Goal: Contribute content: Add original content to the website for others to see

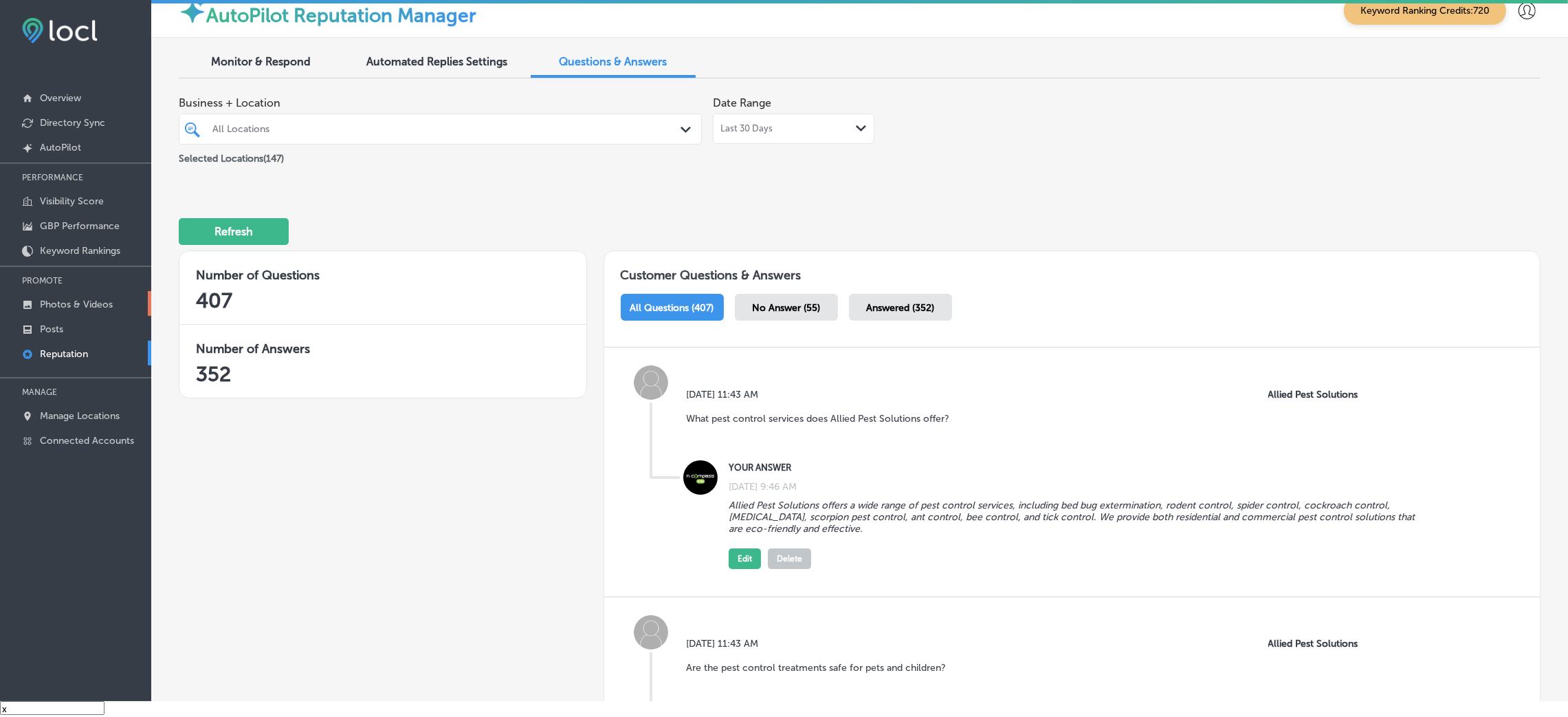
click at [105, 311] on link "Photos & Videos" at bounding box center [75, 303] width 151 height 25
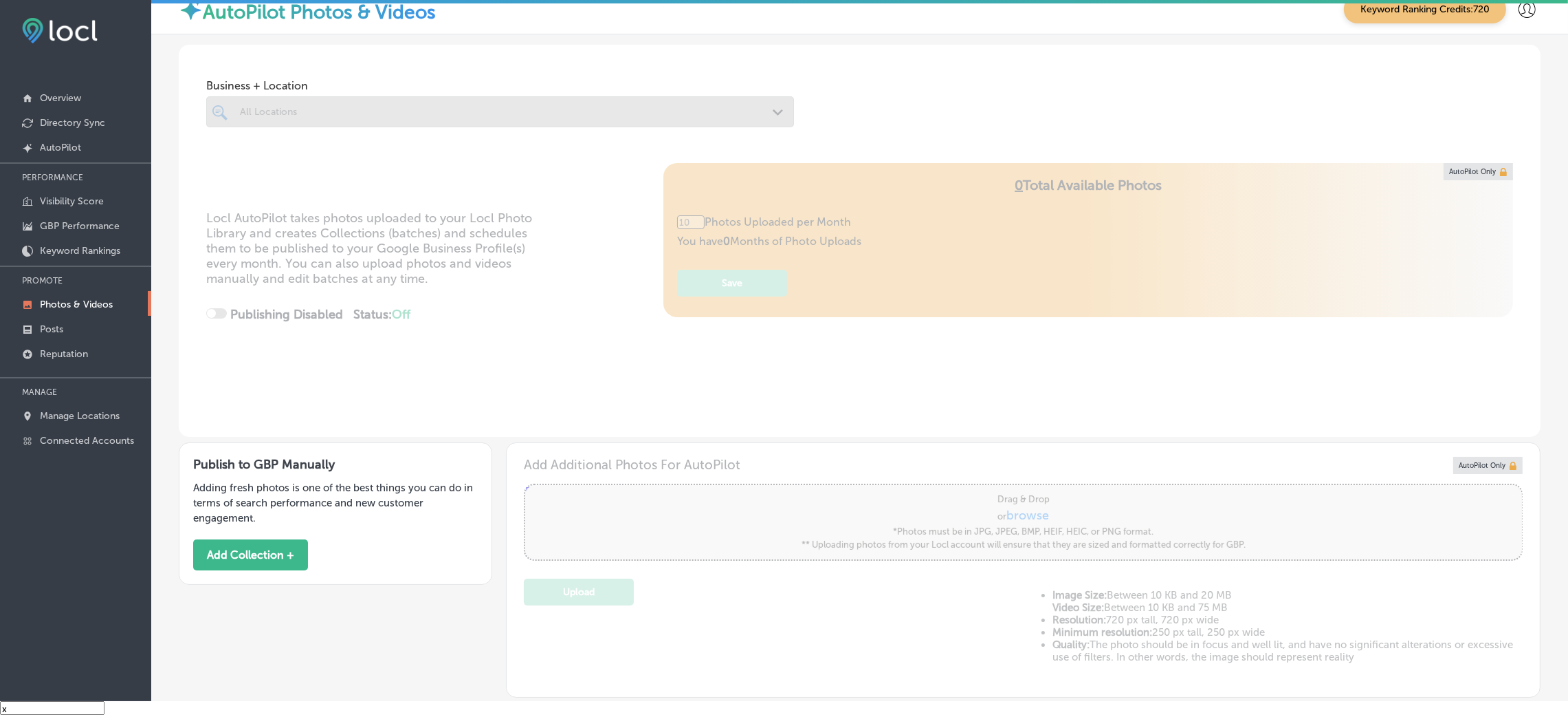
click at [292, 114] on div at bounding box center [499, 111] width 588 height 31
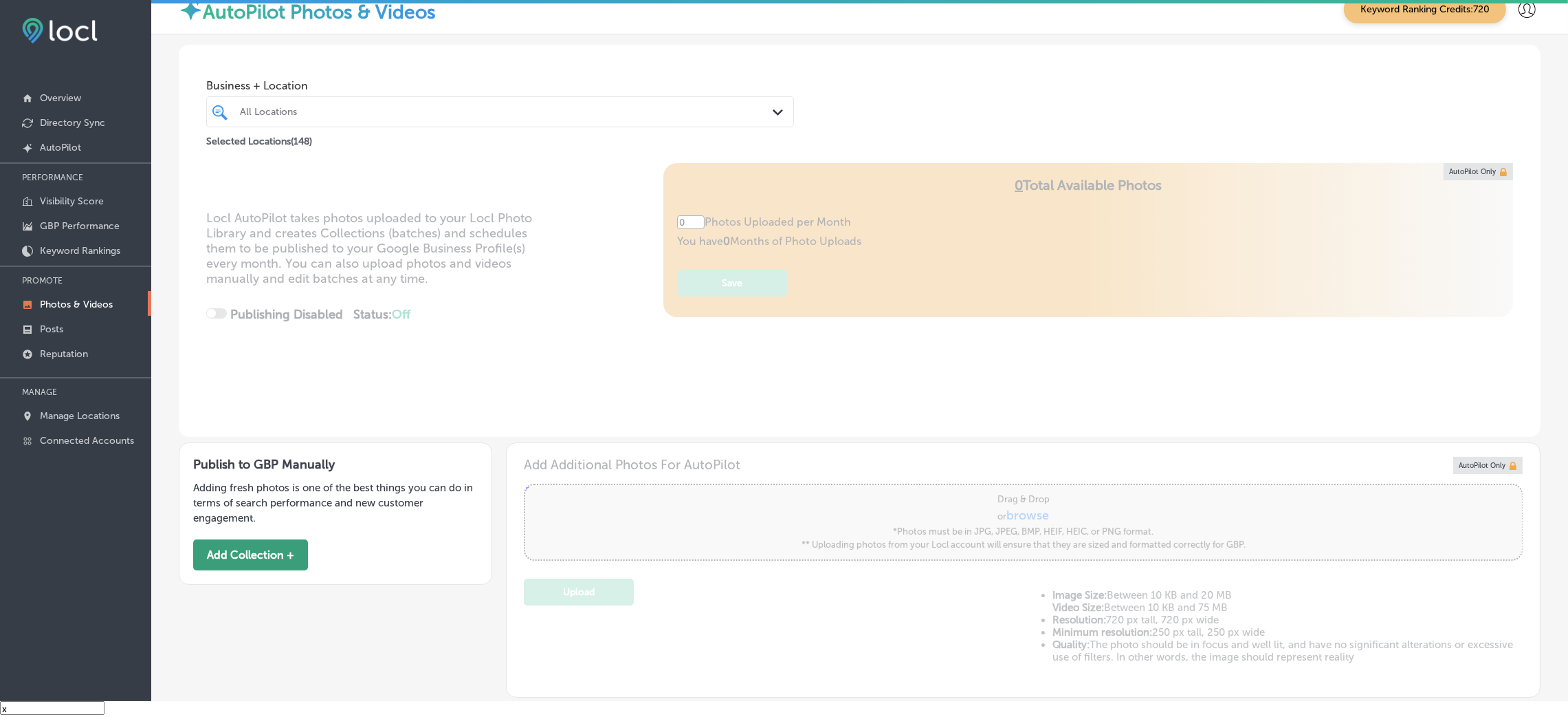
type input "5"
click at [261, 565] on button "Add Collection +" at bounding box center [250, 555] width 115 height 31
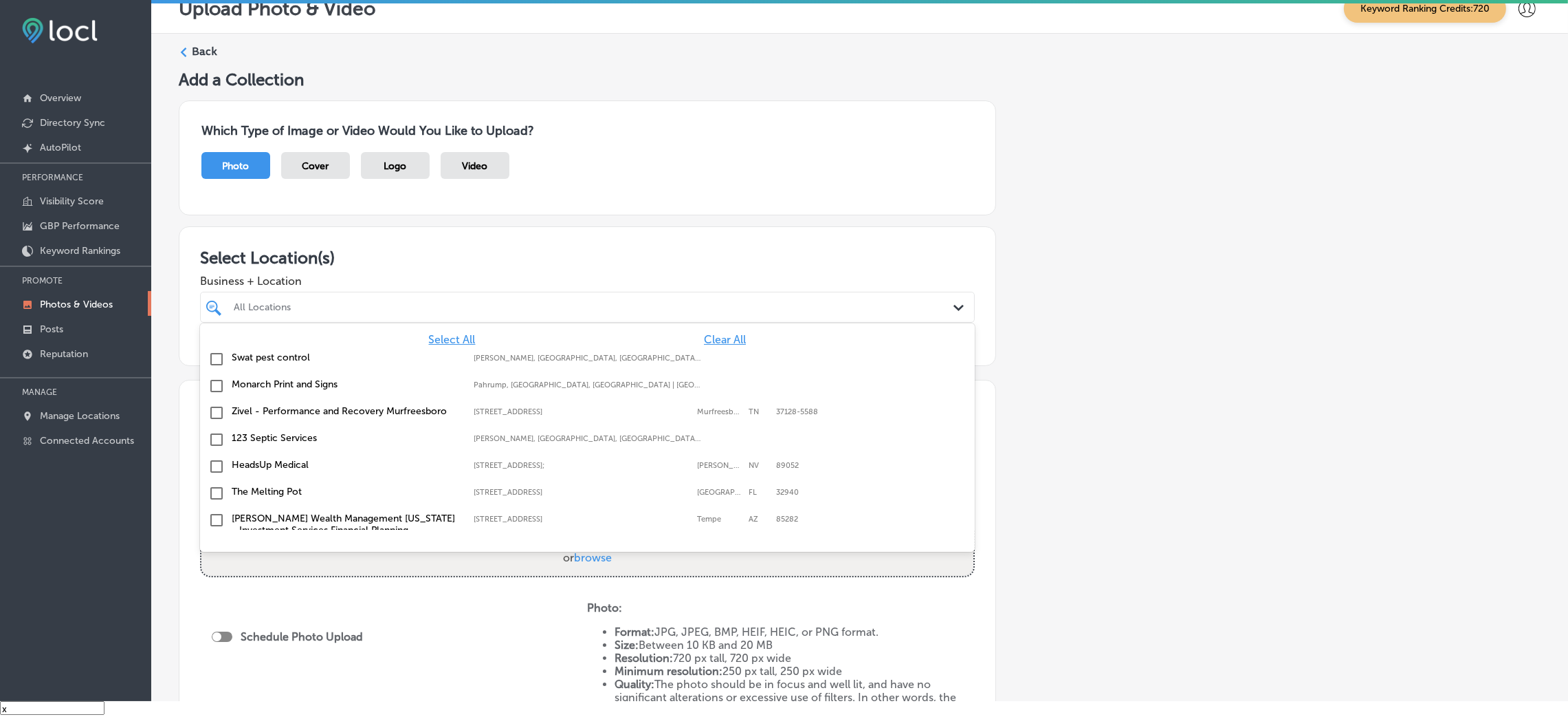
click at [374, 315] on div at bounding box center [551, 308] width 639 height 19
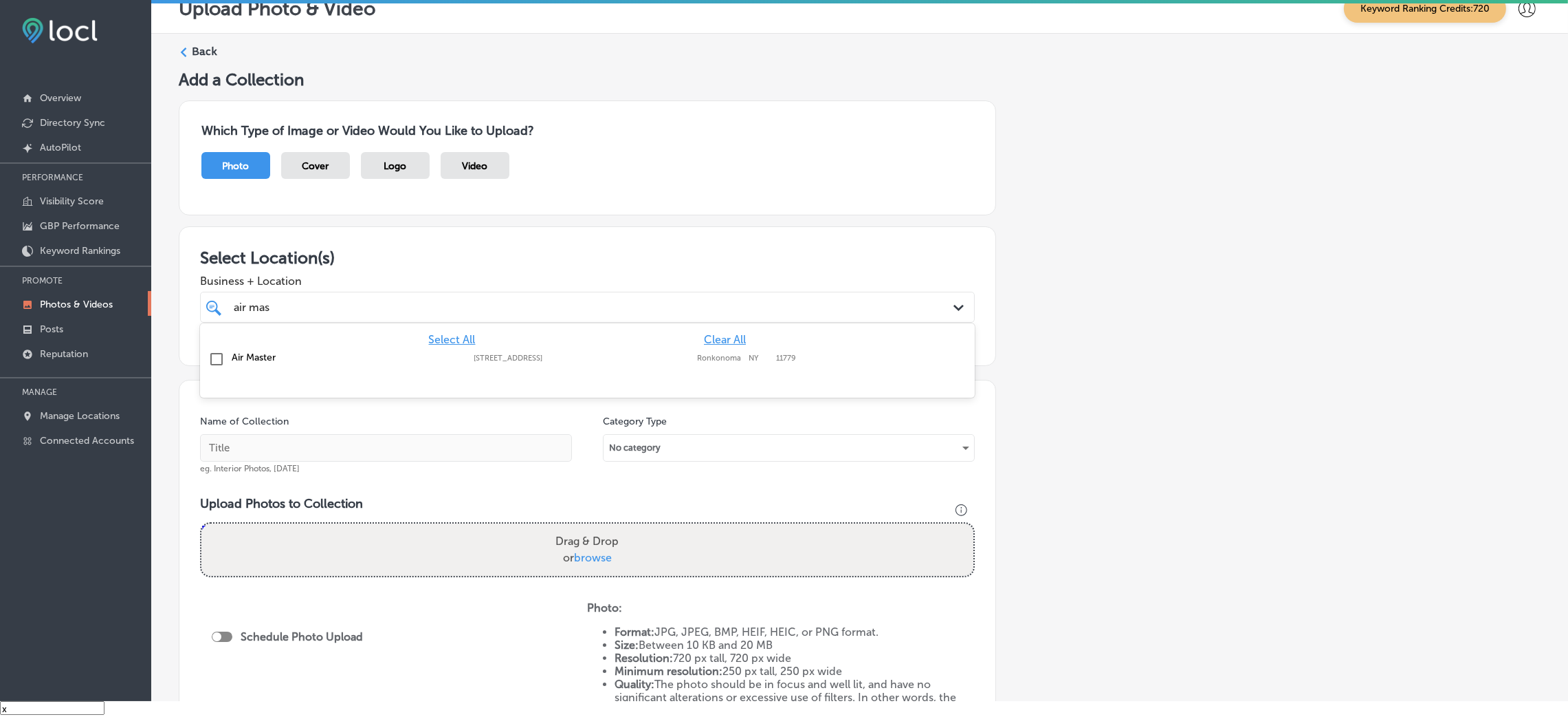
click at [332, 354] on label "Air Master" at bounding box center [345, 357] width 228 height 11
type input "air mas"
click at [1130, 264] on div "Add a Collection Which Type of Image or Video Would You Like to Upload? Photo C…" at bounding box center [859, 464] width 1362 height 790
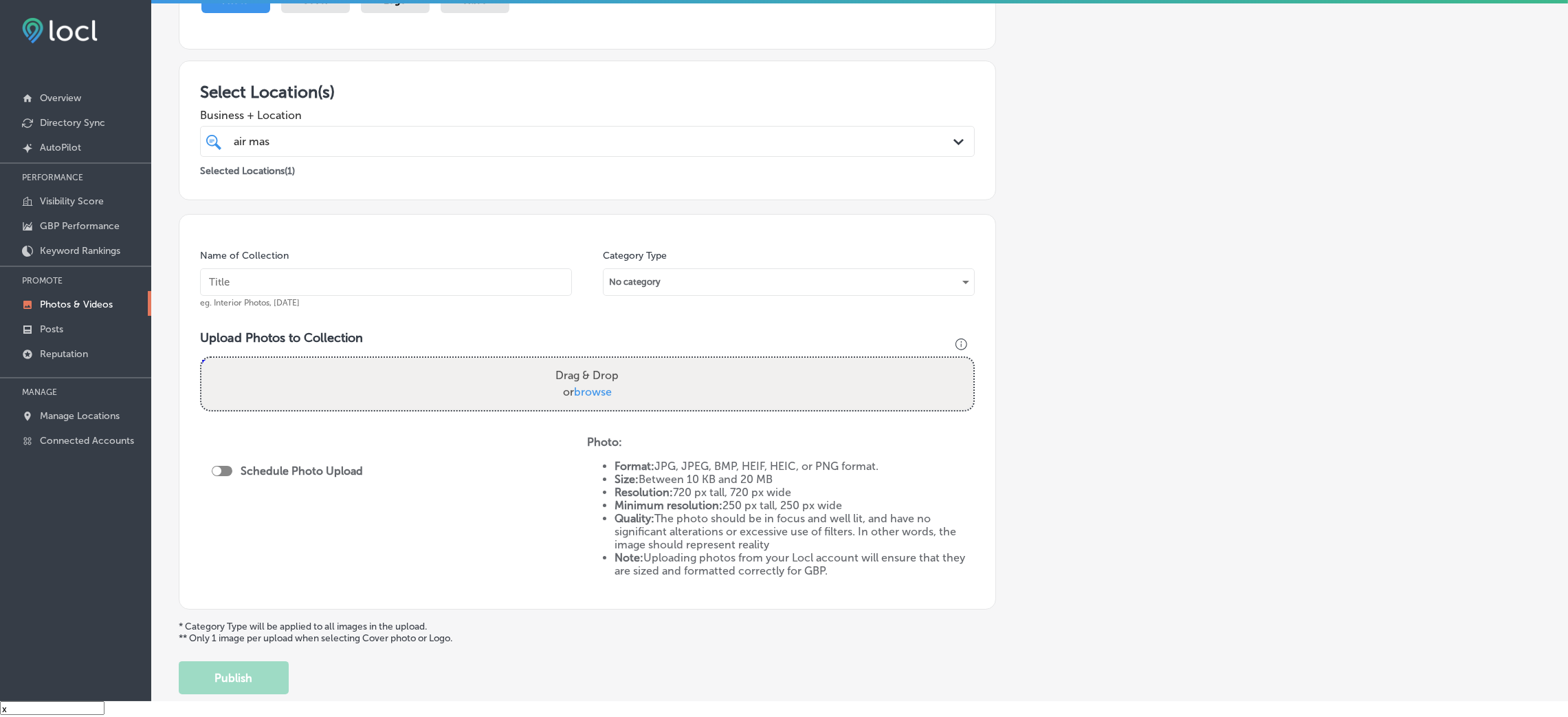
scroll to position [172, 0]
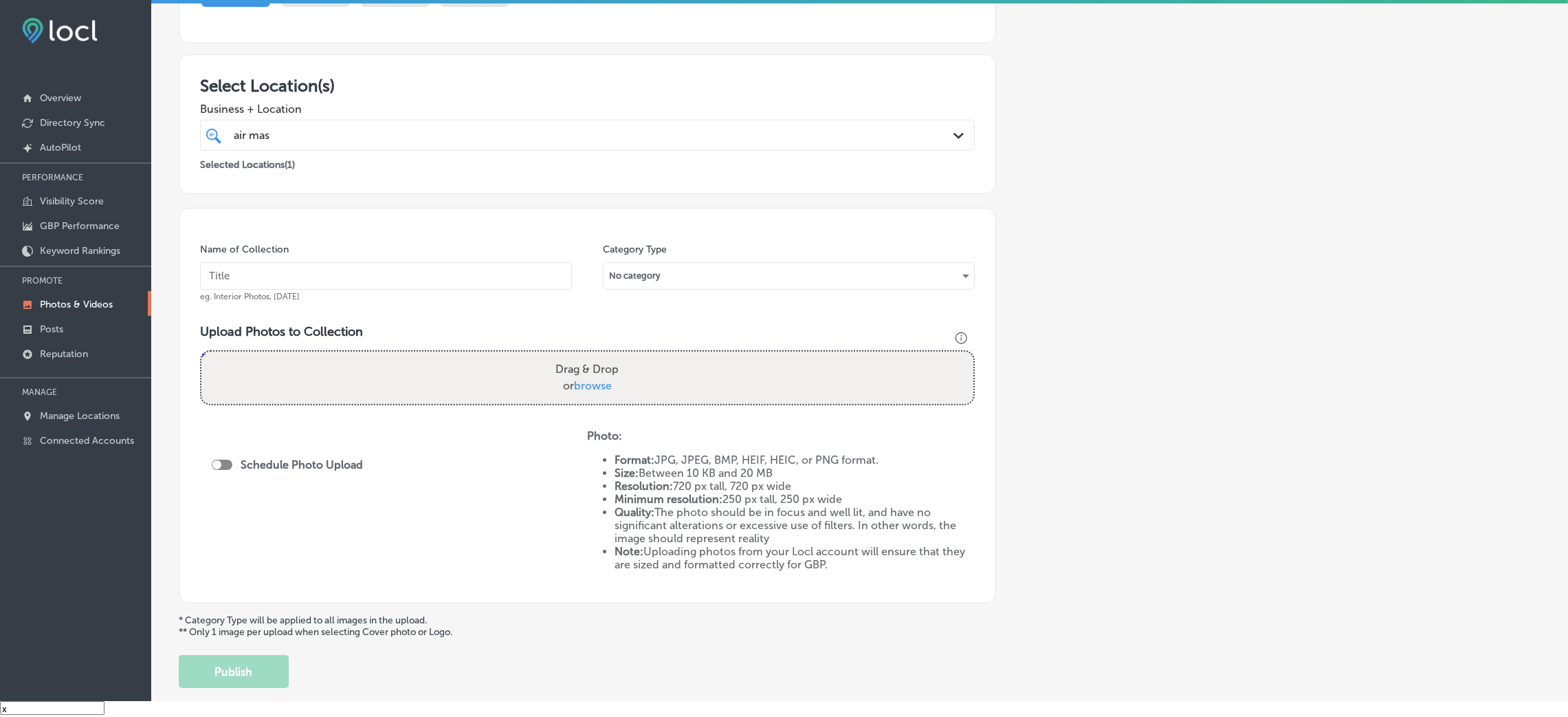
click at [357, 251] on div "Name of Collection eg. Interior Photos, [DATE]" at bounding box center [386, 273] width 372 height 59
click at [340, 278] on input "text" at bounding box center [386, 275] width 372 height 28
click at [381, 271] on input "Air-Master-HVAC-air-master" at bounding box center [386, 275] width 372 height 28
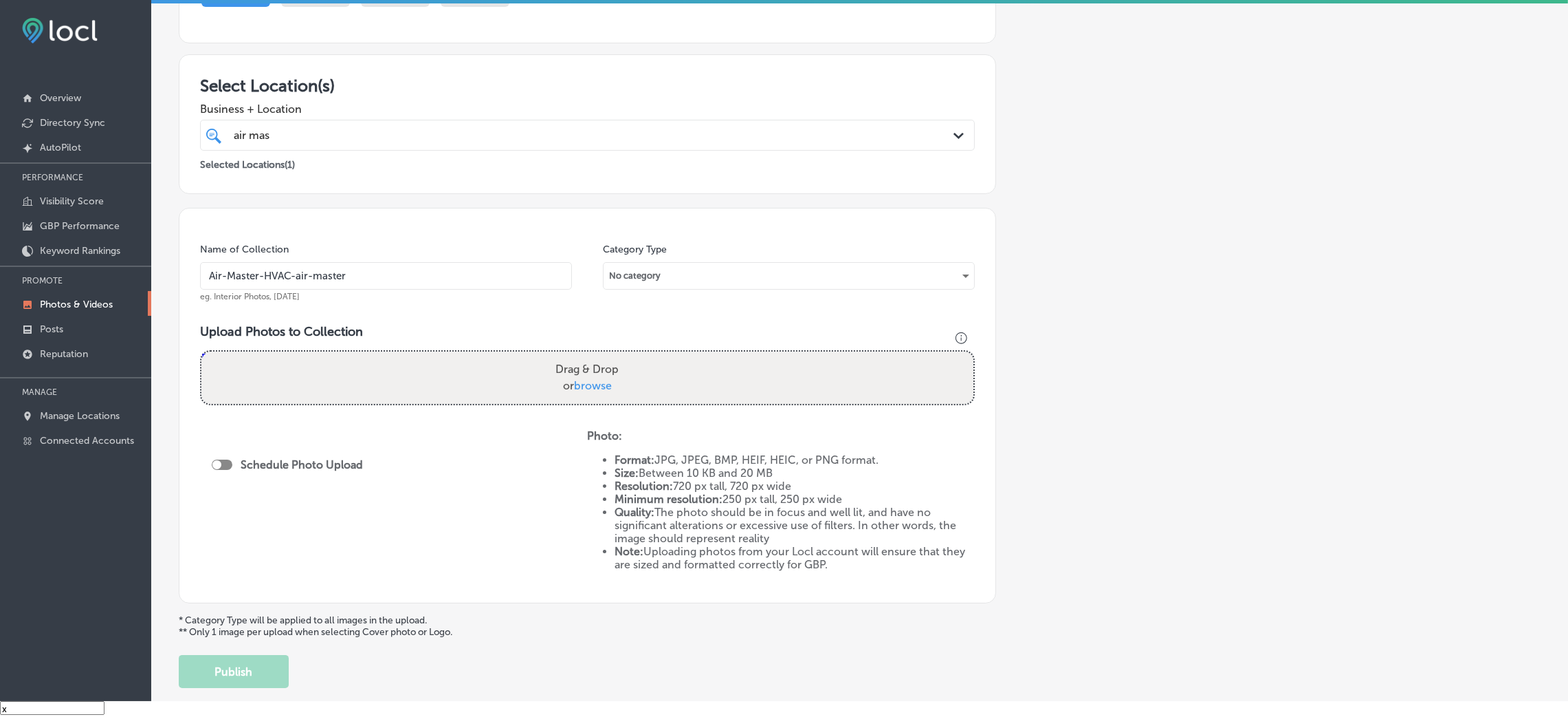
type input "Air-Master-HVAC-air-master"
click at [477, 368] on div "Drag & Drop or browse" at bounding box center [587, 377] width 772 height 52
click at [201, 351] on input "Drag & Drop or browse" at bounding box center [587, 353] width 772 height 4
type input "C:\fakepath\Air Master HVAC (9).png"
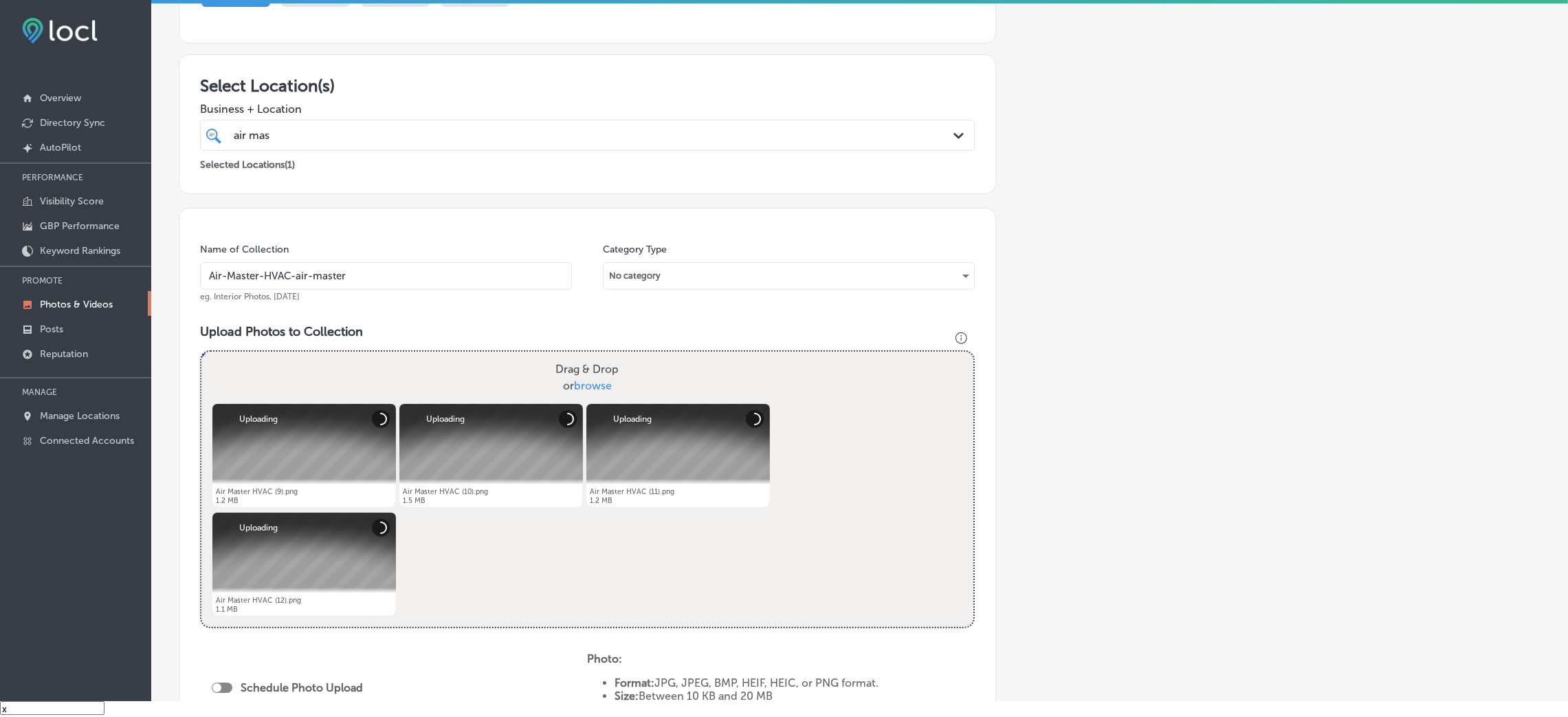
scroll to position [476, 0]
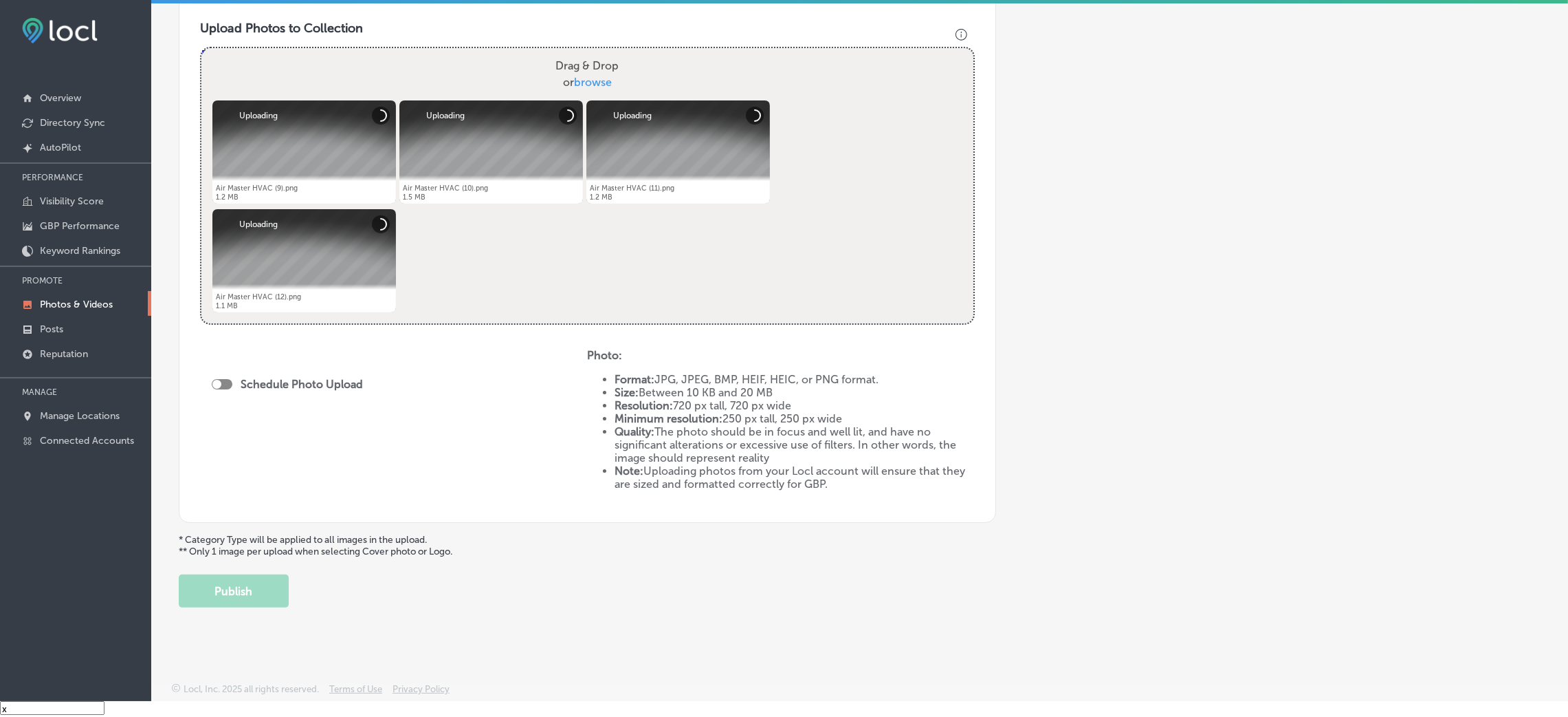
click at [220, 379] on div at bounding box center [222, 384] width 21 height 10
checkbox input "true"
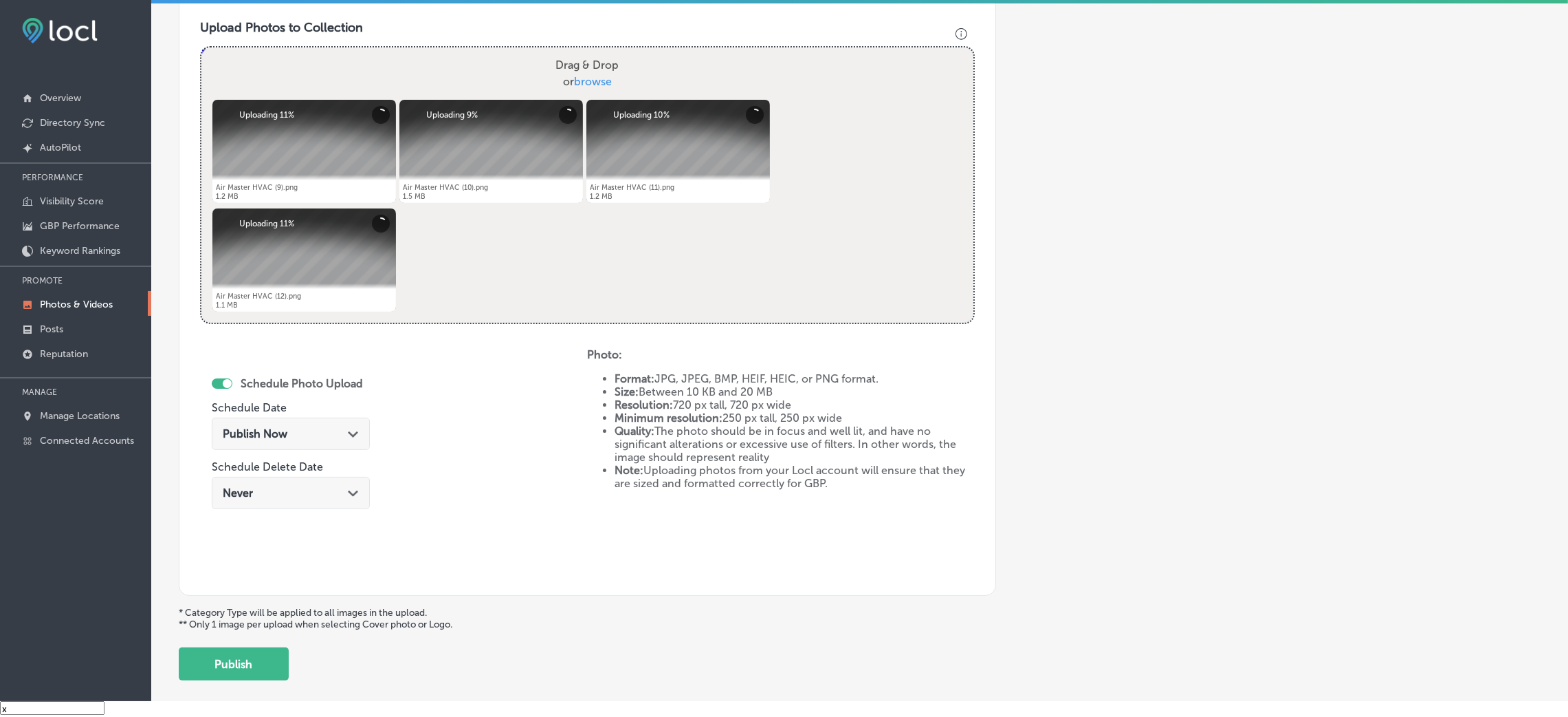
click at [303, 435] on div "Publish Now Path Created with Sketch." at bounding box center [290, 434] width 136 height 13
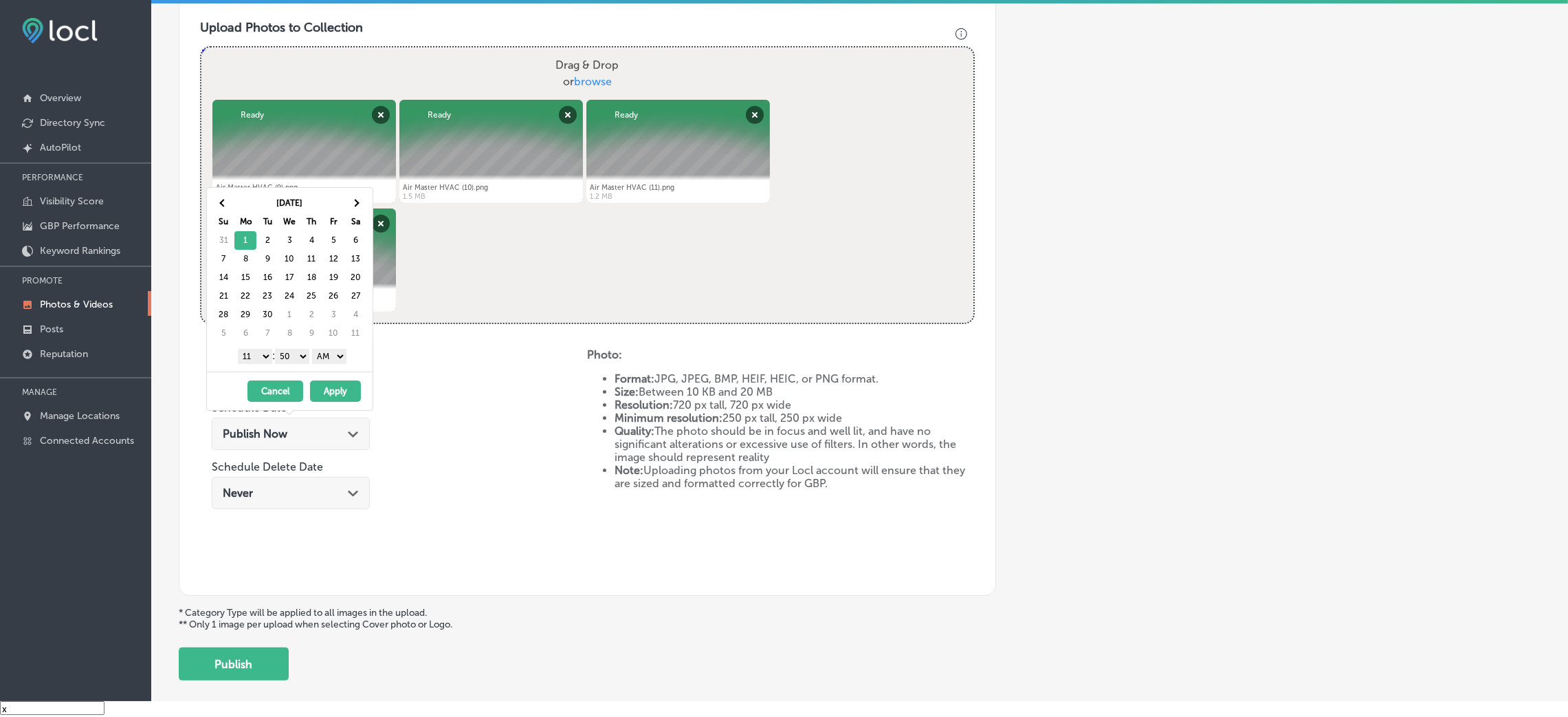
click at [333, 362] on select "AM PM" at bounding box center [329, 356] width 34 height 15
drag, startPoint x: 306, startPoint y: 356, endPoint x: 298, endPoint y: 370, distance: 16.1
click at [298, 370] on div "[DATE] Su Mo Tu We Th Fr Sa 31 1 2 3 4 5 6 7 8 9 10 11 12 13 14 15 16 17 18 19 …" at bounding box center [289, 279] width 166 height 183
click at [262, 360] on select "1 2 3 4 5 6 7 8 9 10 11 12" at bounding box center [255, 356] width 34 height 15
click at [345, 395] on button "Apply" at bounding box center [336, 390] width 51 height 21
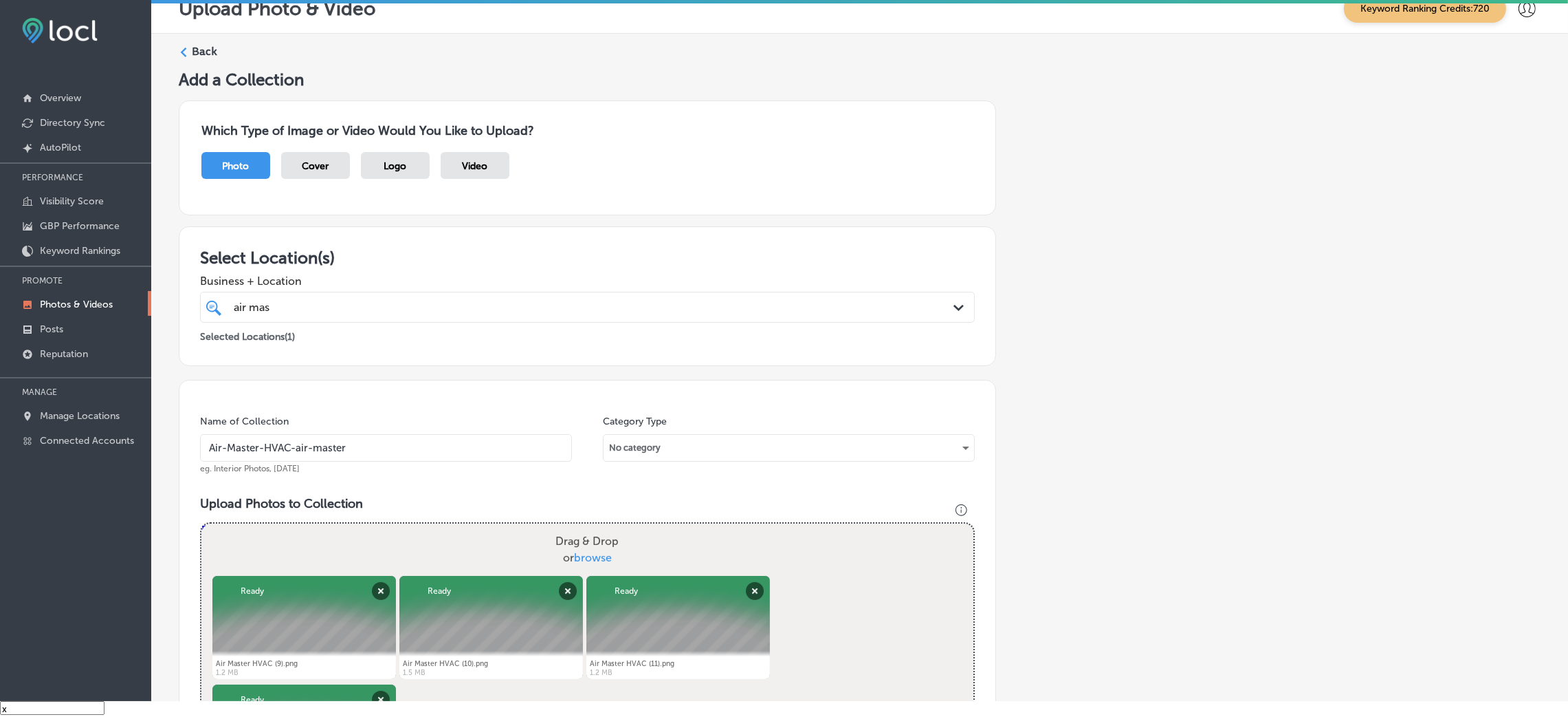
scroll to position [19, 0]
click at [372, 292] on div "air mas air mas Path Created with Sketch." at bounding box center [588, 308] width 775 height 31
click at [547, 249] on h3 "Select Location(s)" at bounding box center [588, 257] width 775 height 20
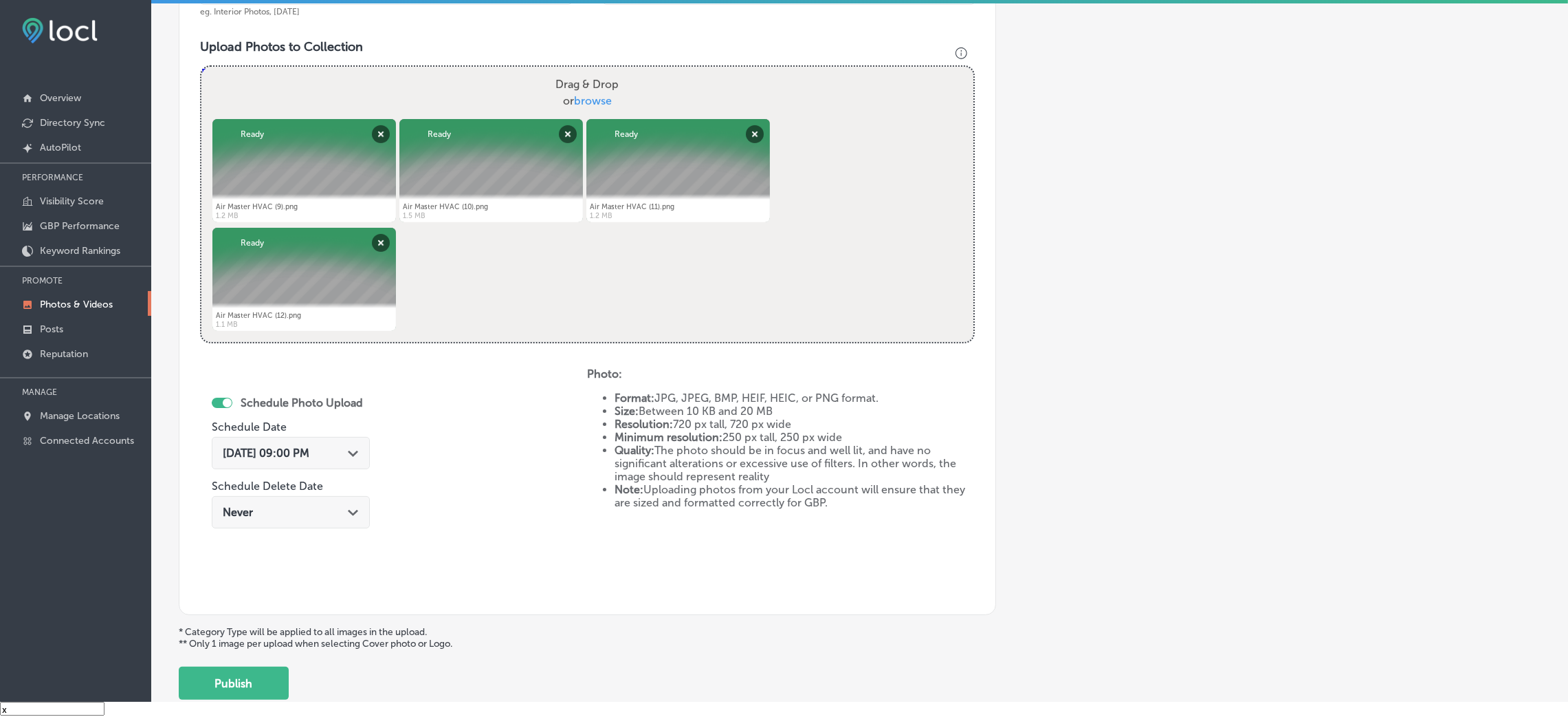
scroll to position [550, 0]
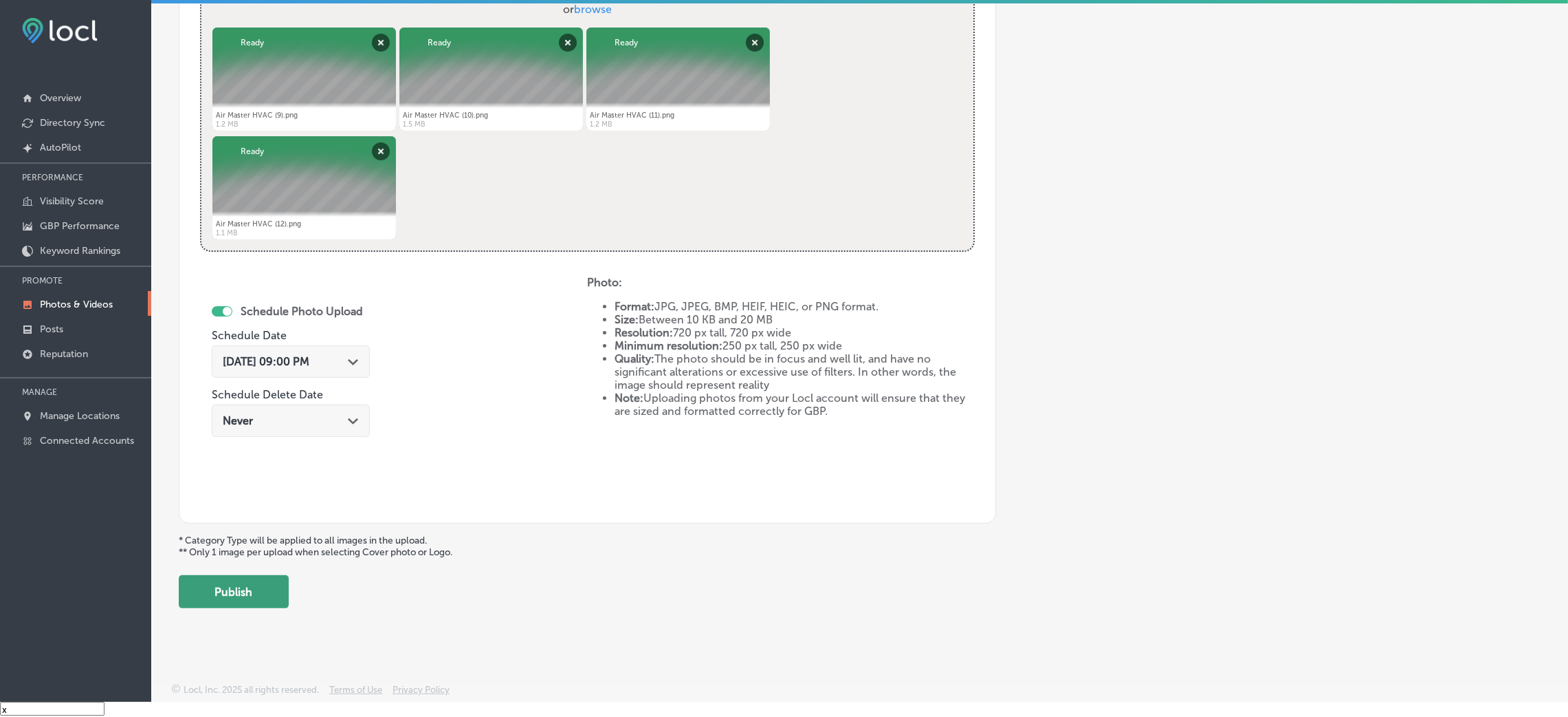
click at [258, 604] on button "Publish" at bounding box center [233, 591] width 110 height 33
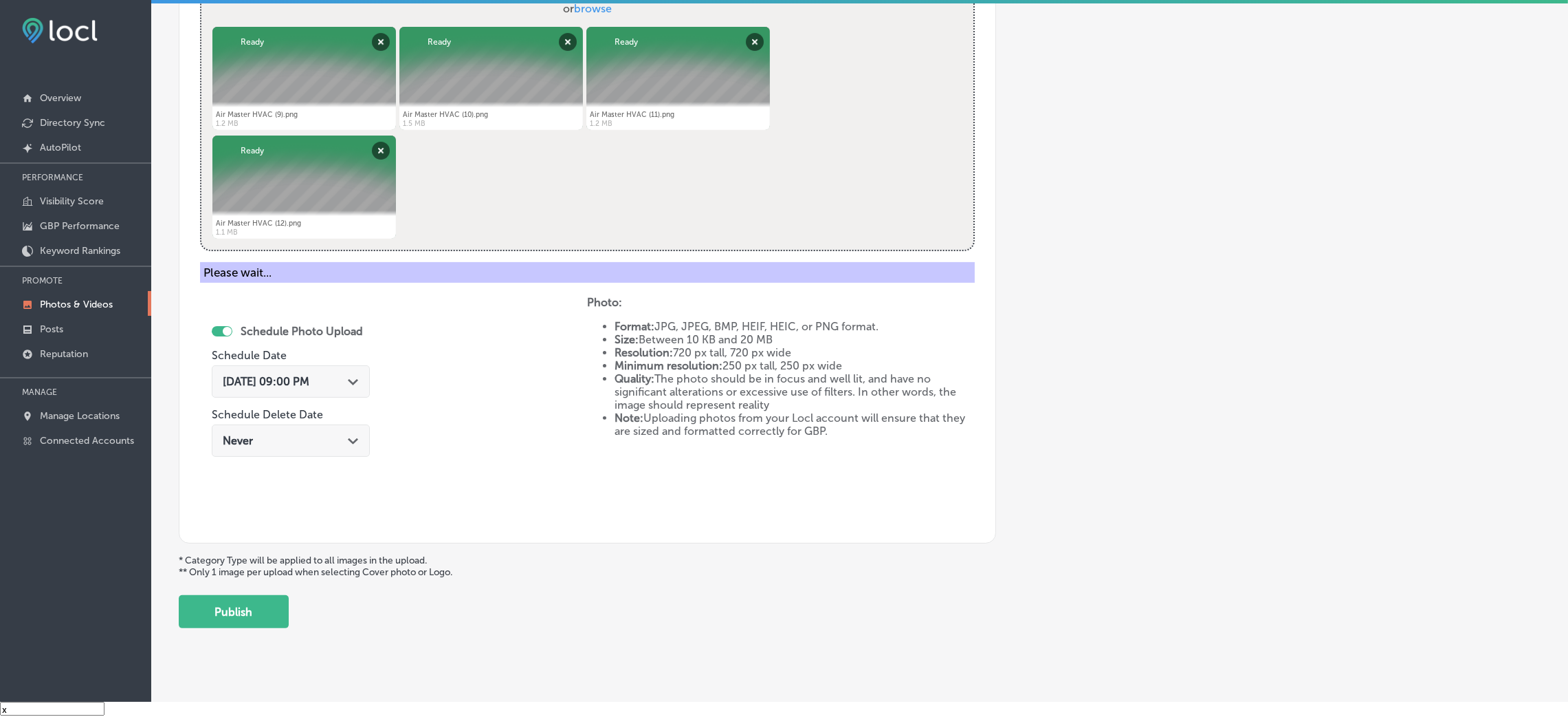
scroll to position [327, 0]
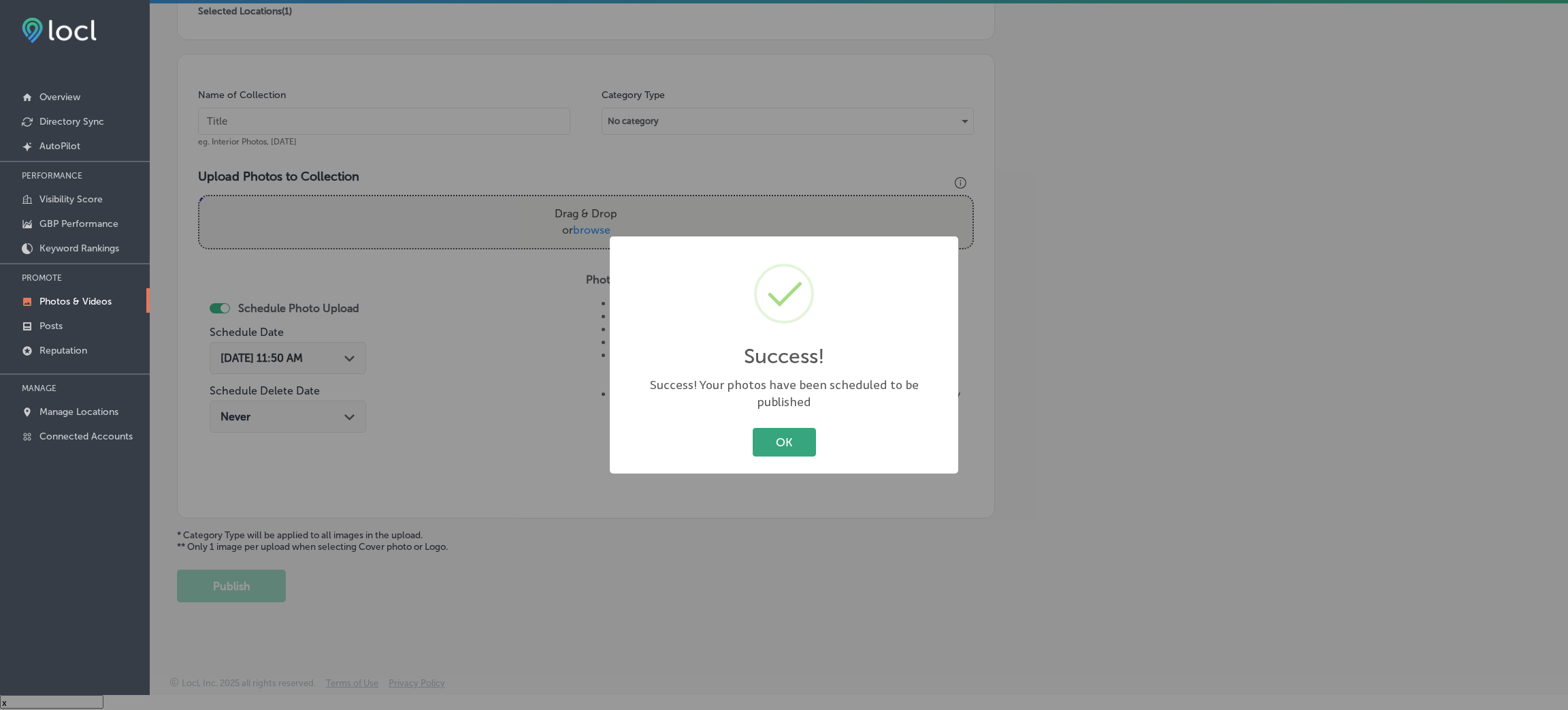
click at [778, 438] on button "OK" at bounding box center [784, 442] width 63 height 28
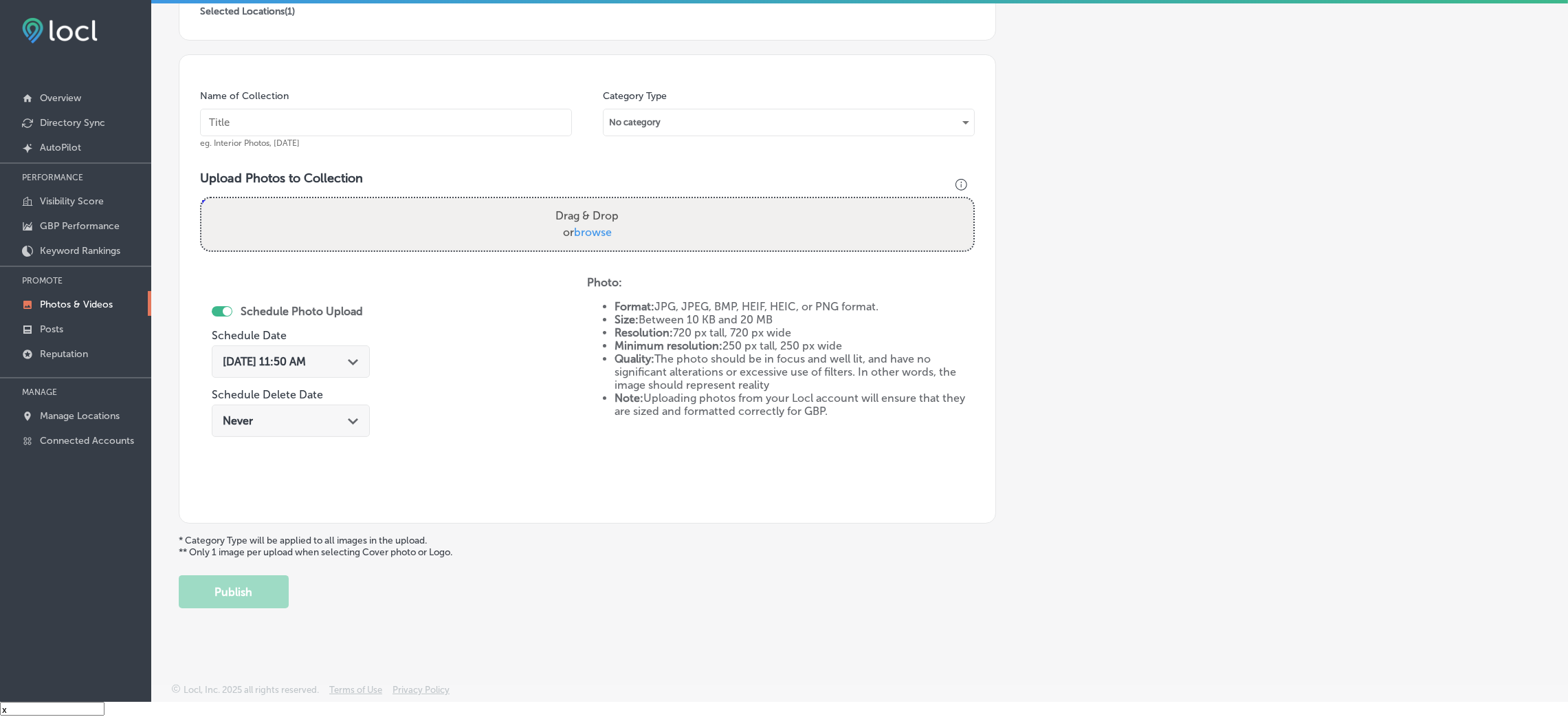
click at [370, 119] on input "text" at bounding box center [386, 122] width 372 height 28
paste input "Air-Master-HVAC-air-master"
type input "Air-Master-HVAC-air-master"
click at [253, 216] on div "Drag & Drop or browse" at bounding box center [587, 224] width 772 height 52
click at [201, 198] on input "Drag & Drop or browse" at bounding box center [587, 200] width 772 height 4
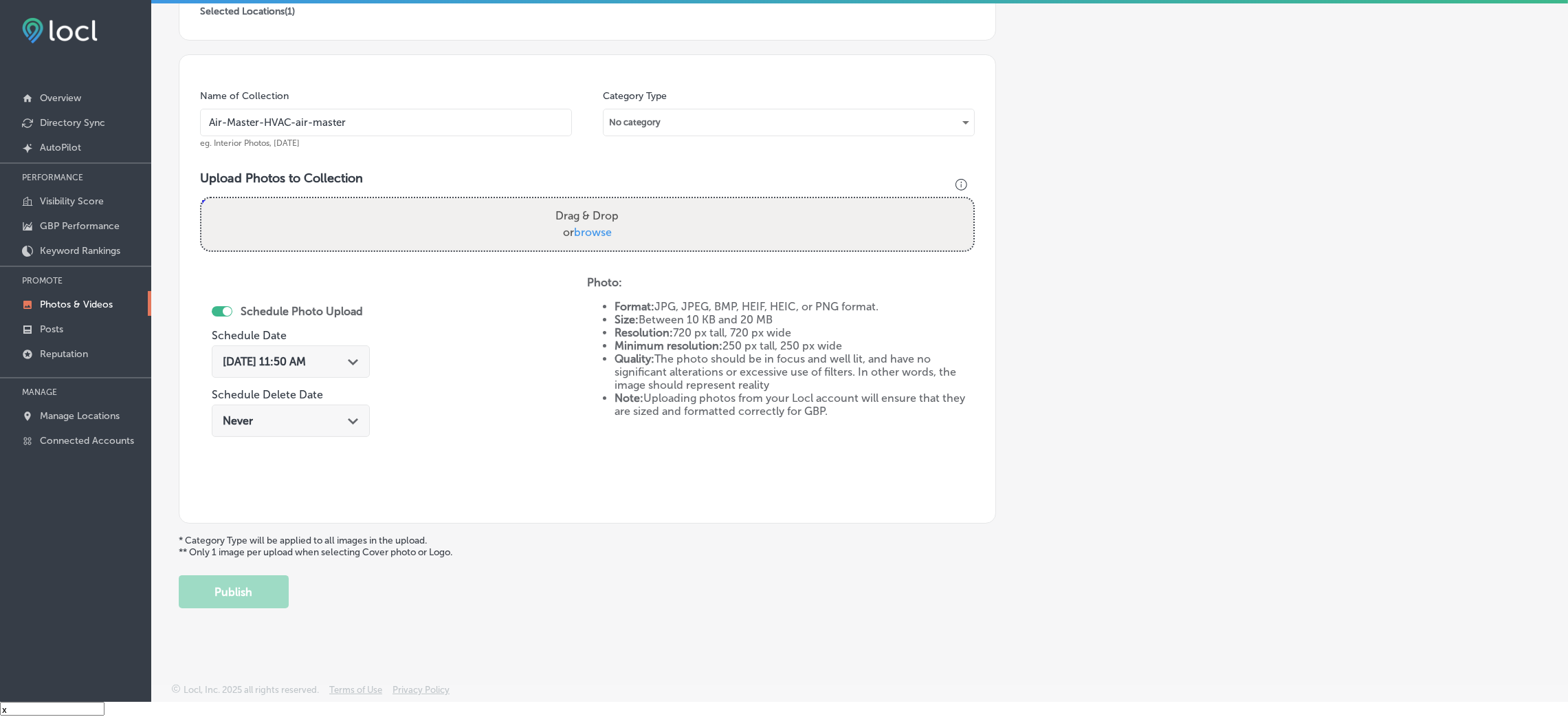
type input "C:\fakepath\Air Master HVAC (13).png"
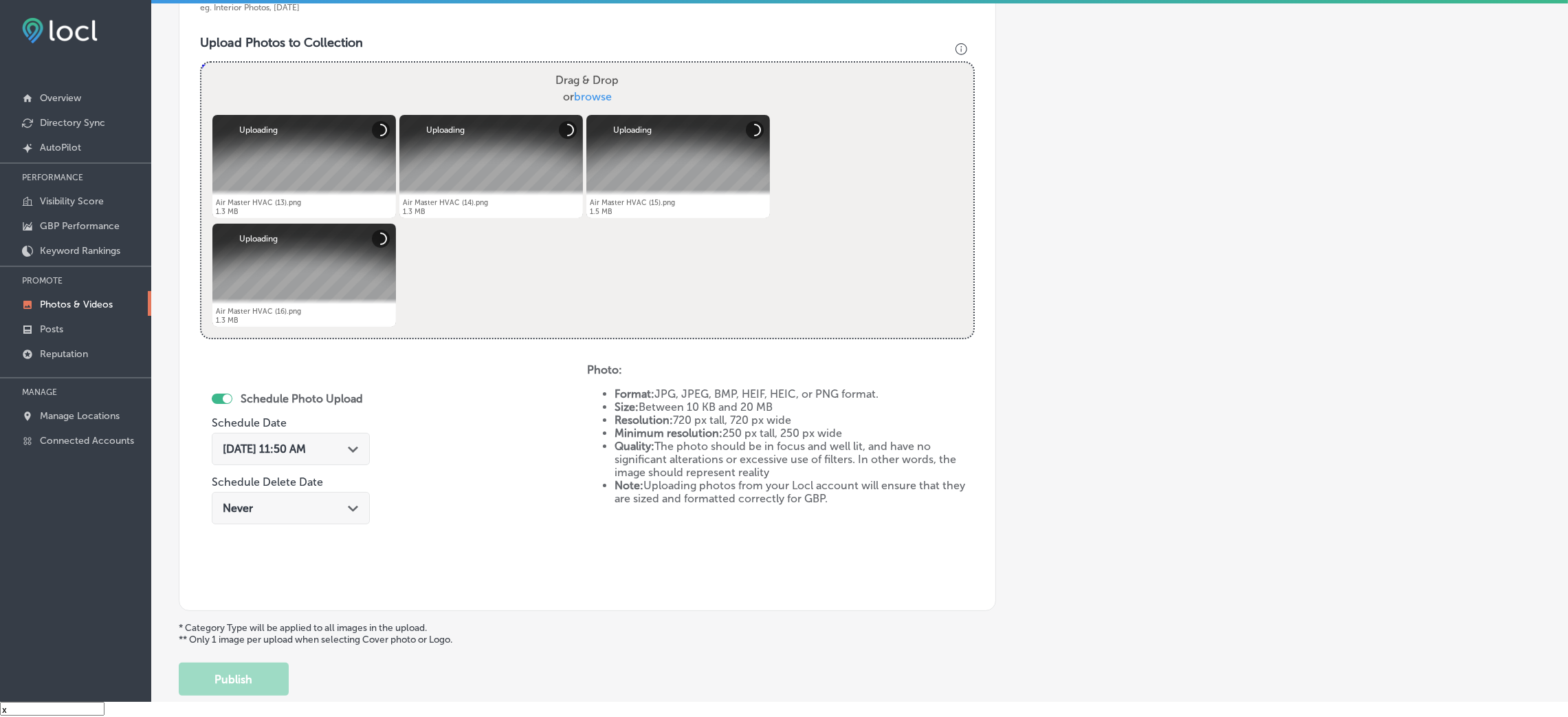
scroll to position [472, 0]
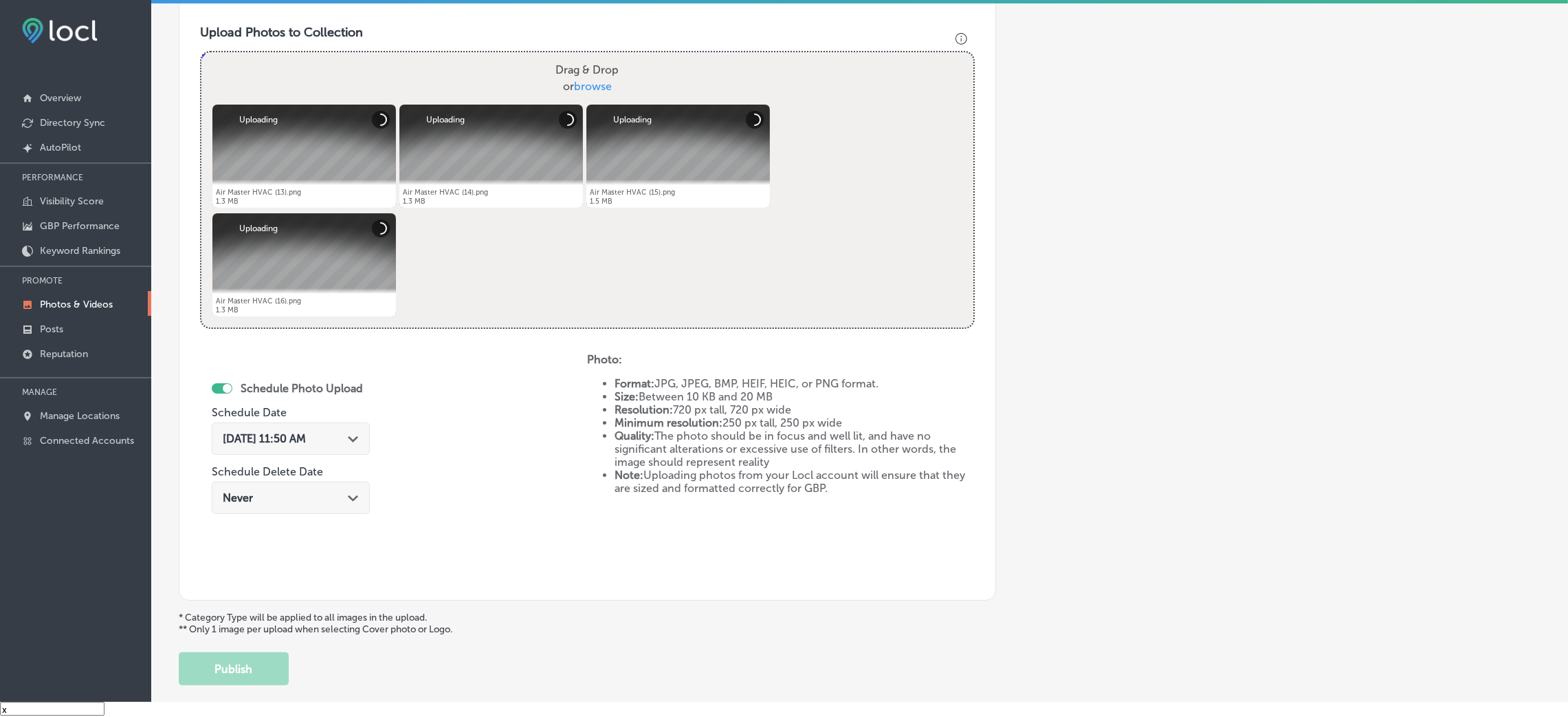
click at [306, 442] on span "[DATE] 11:50 AM" at bounding box center [265, 439] width 84 height 13
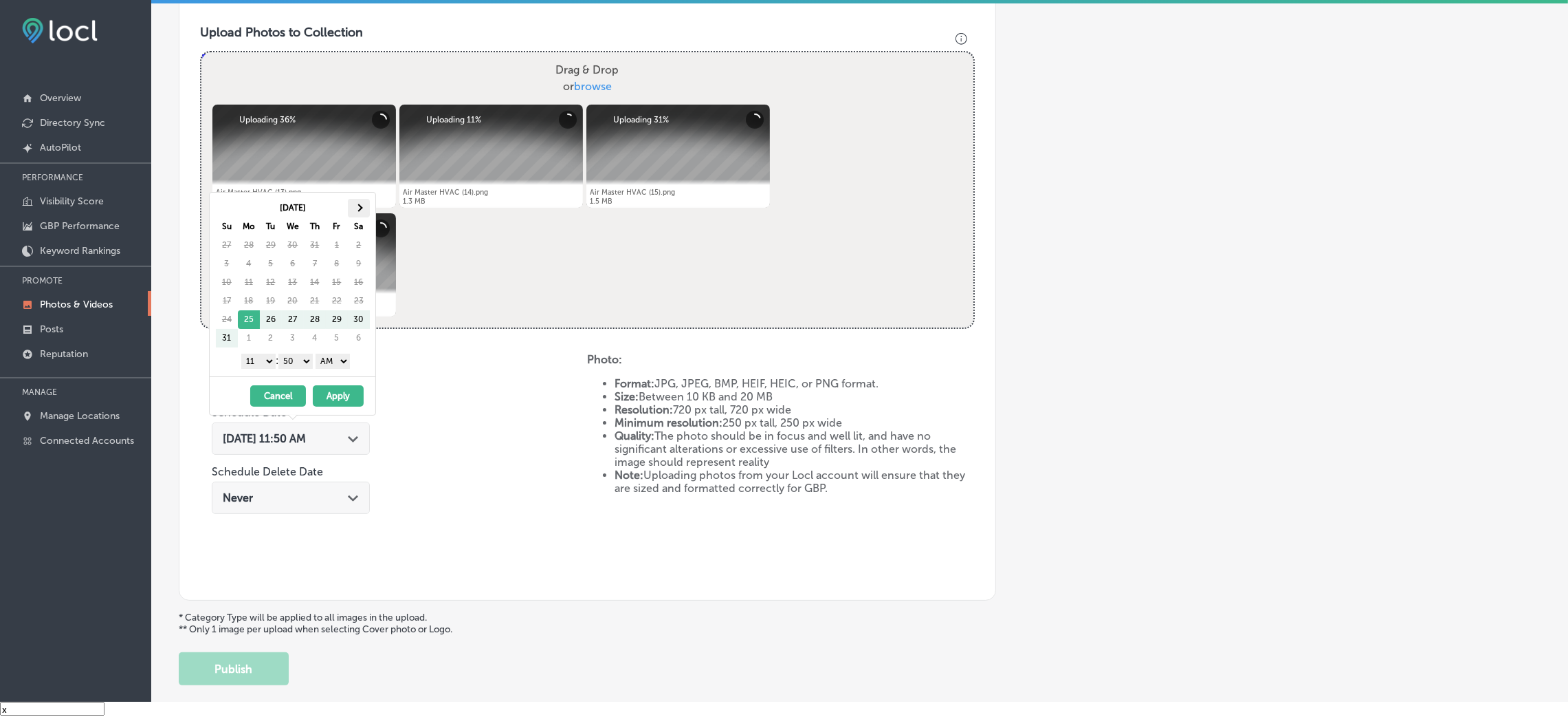
click at [364, 210] on th at bounding box center [358, 208] width 22 height 19
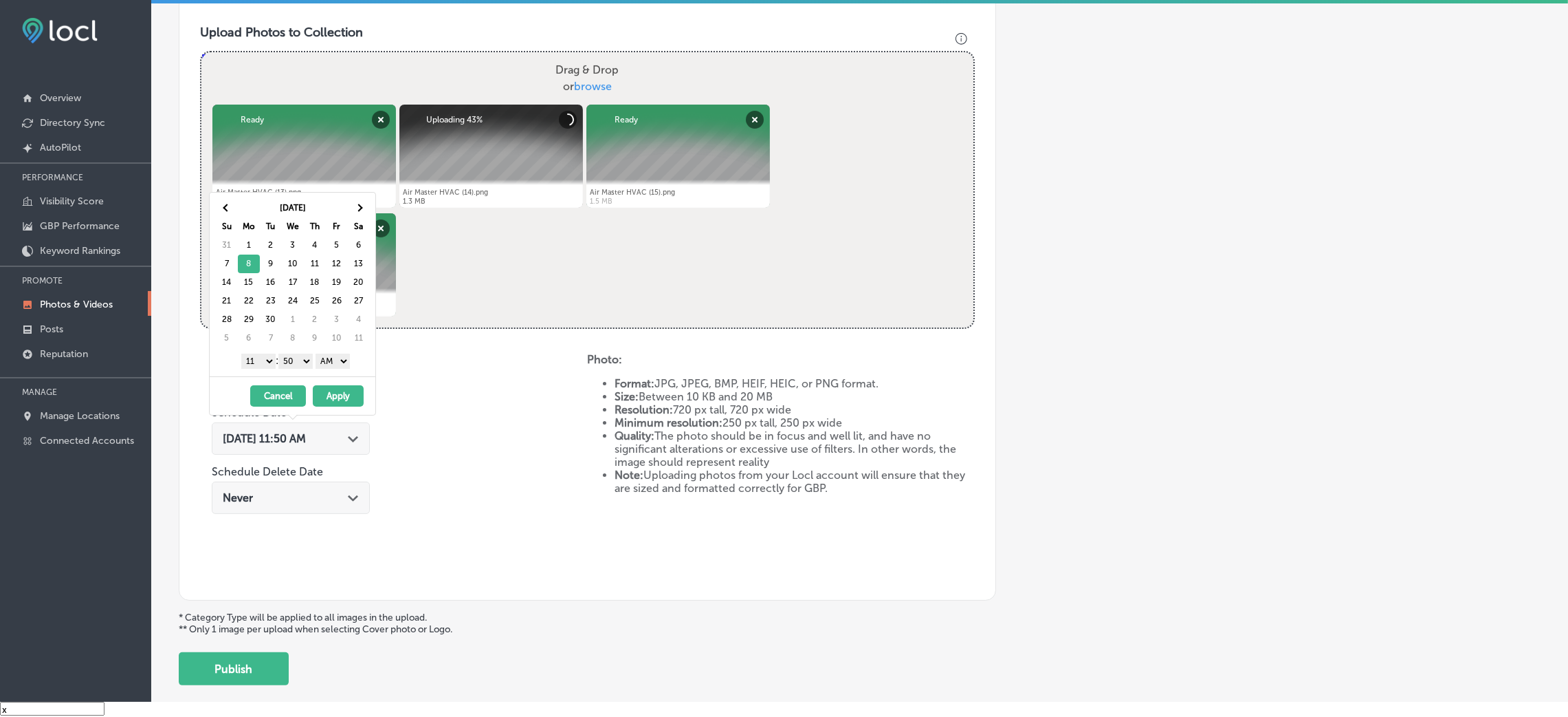
drag, startPoint x: 308, startPoint y: 363, endPoint x: 296, endPoint y: 373, distance: 15.6
click at [296, 373] on div "[DATE] Su Mo Tu We Th Fr Sa 31 1 2 3 4 5 6 7 8 9 10 11 12 13 14 15 16 17 18 19 …" at bounding box center [292, 284] width 166 height 183
click at [258, 366] on select "1 2 3 4 5 6 7 8 9 10 11 12" at bounding box center [258, 361] width 34 height 15
drag, startPoint x: 345, startPoint y: 359, endPoint x: 335, endPoint y: 398, distance: 40.3
click at [335, 398] on div "[DATE] Su Mo Tu We Th Fr Sa 31 1 2 3 4 5 6 7 8 9 10 11 12 13 14 15 16 17 18 19 …" at bounding box center [292, 303] width 167 height 223
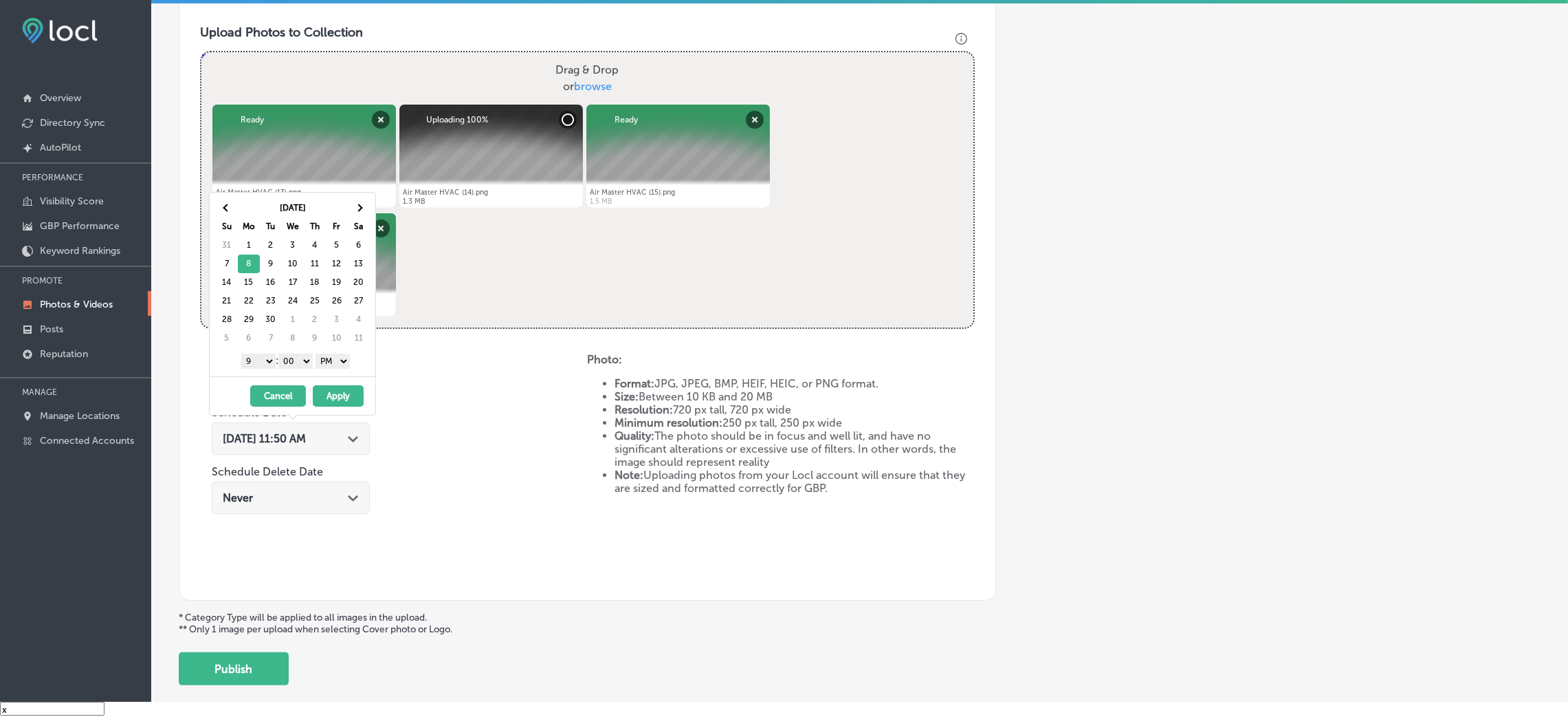
click at [335, 398] on button "Apply" at bounding box center [338, 396] width 51 height 21
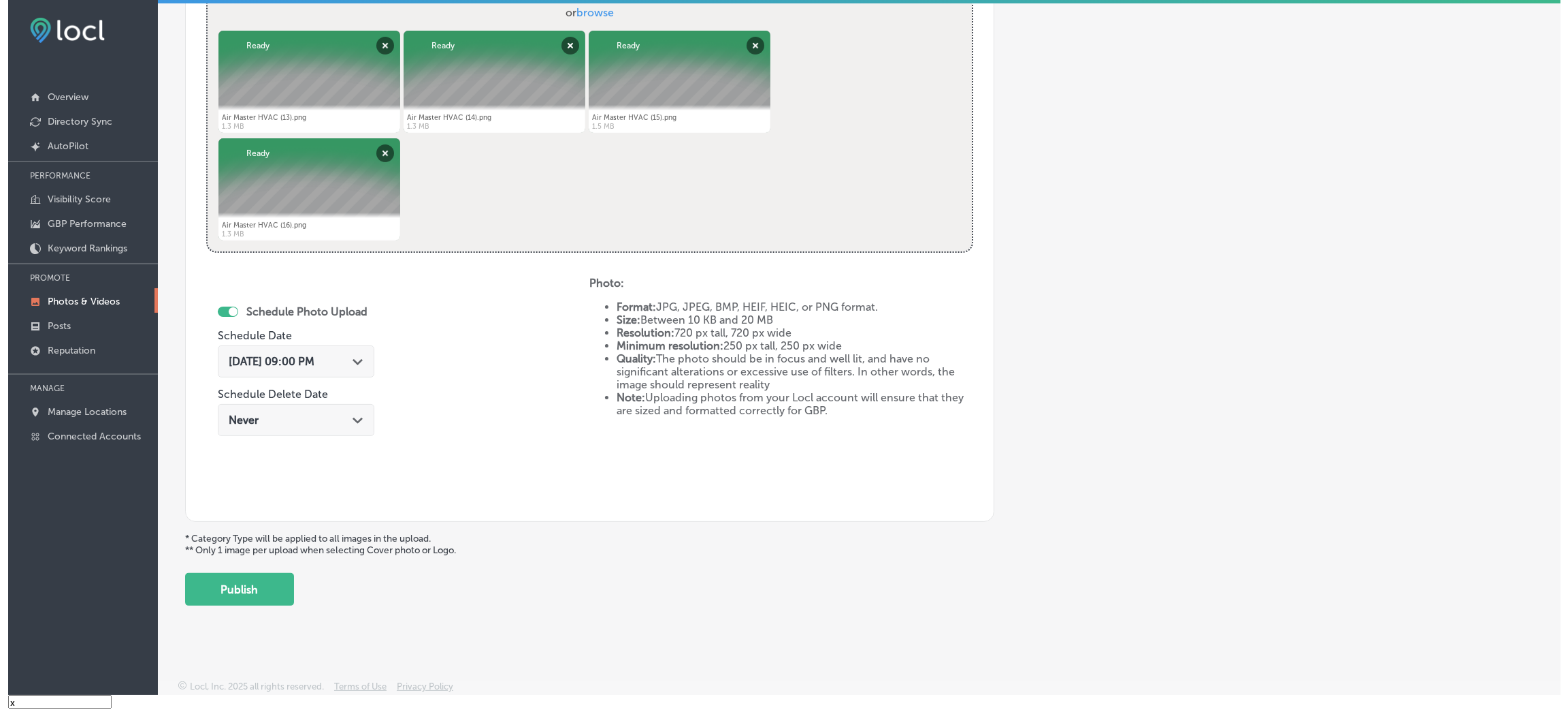
scroll to position [544, 0]
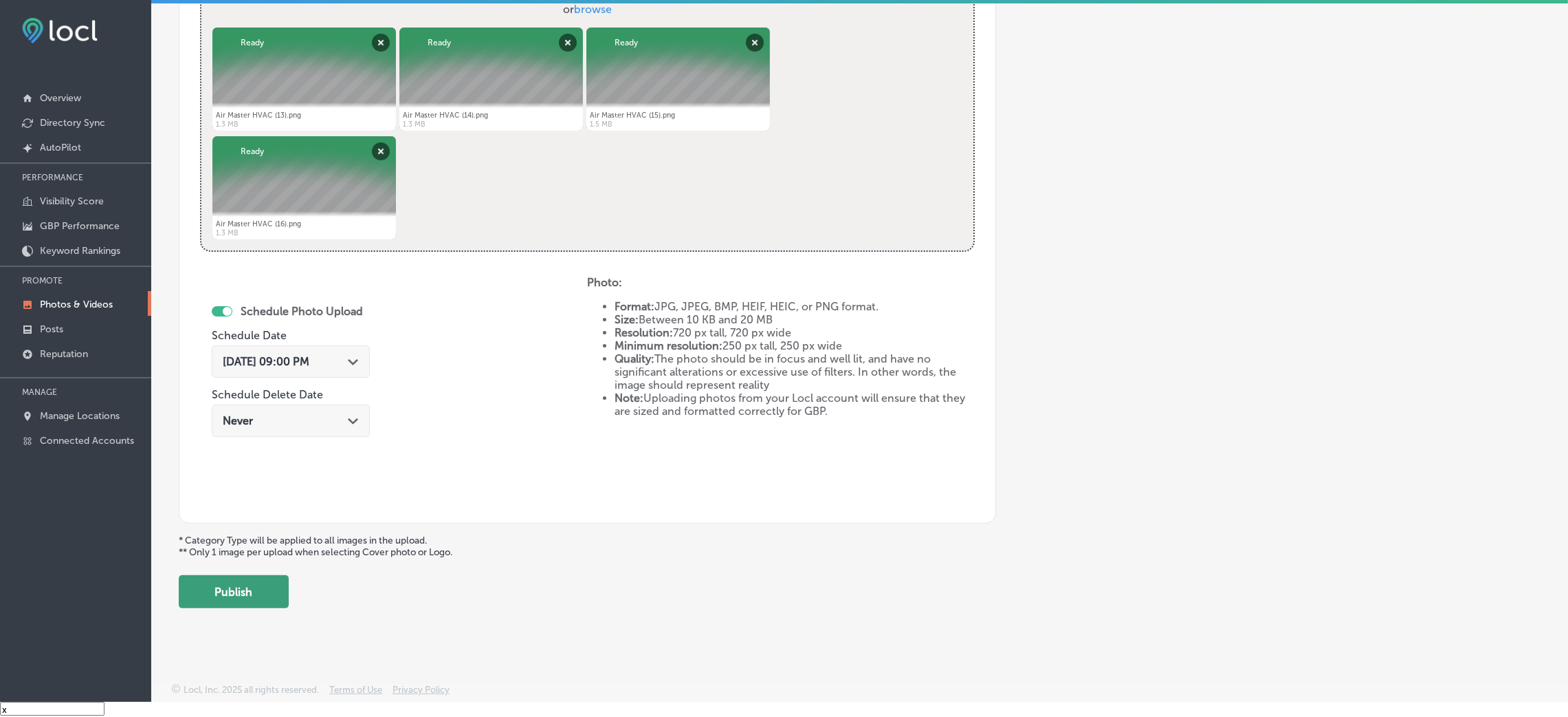
click at [240, 581] on button "Publish" at bounding box center [233, 591] width 110 height 33
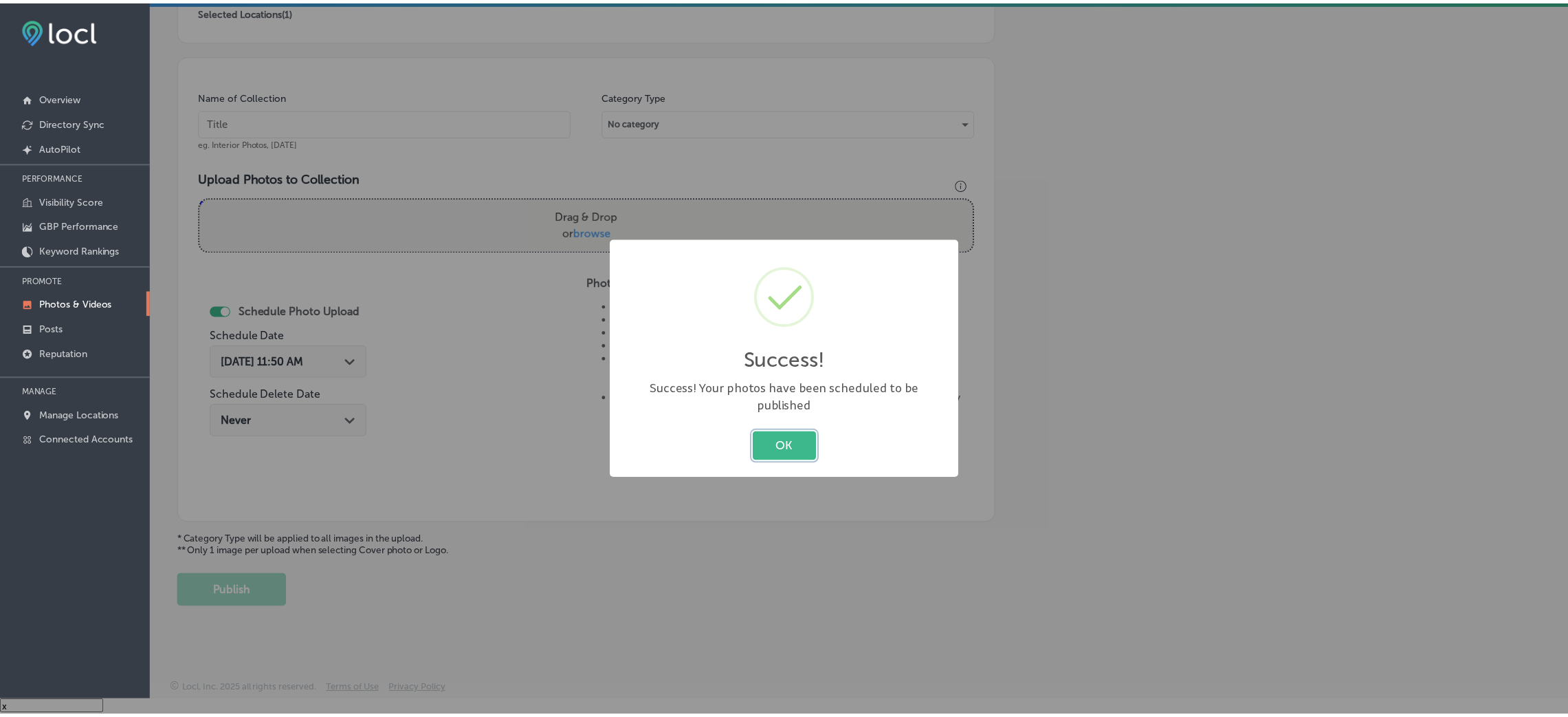
scroll to position [327, 0]
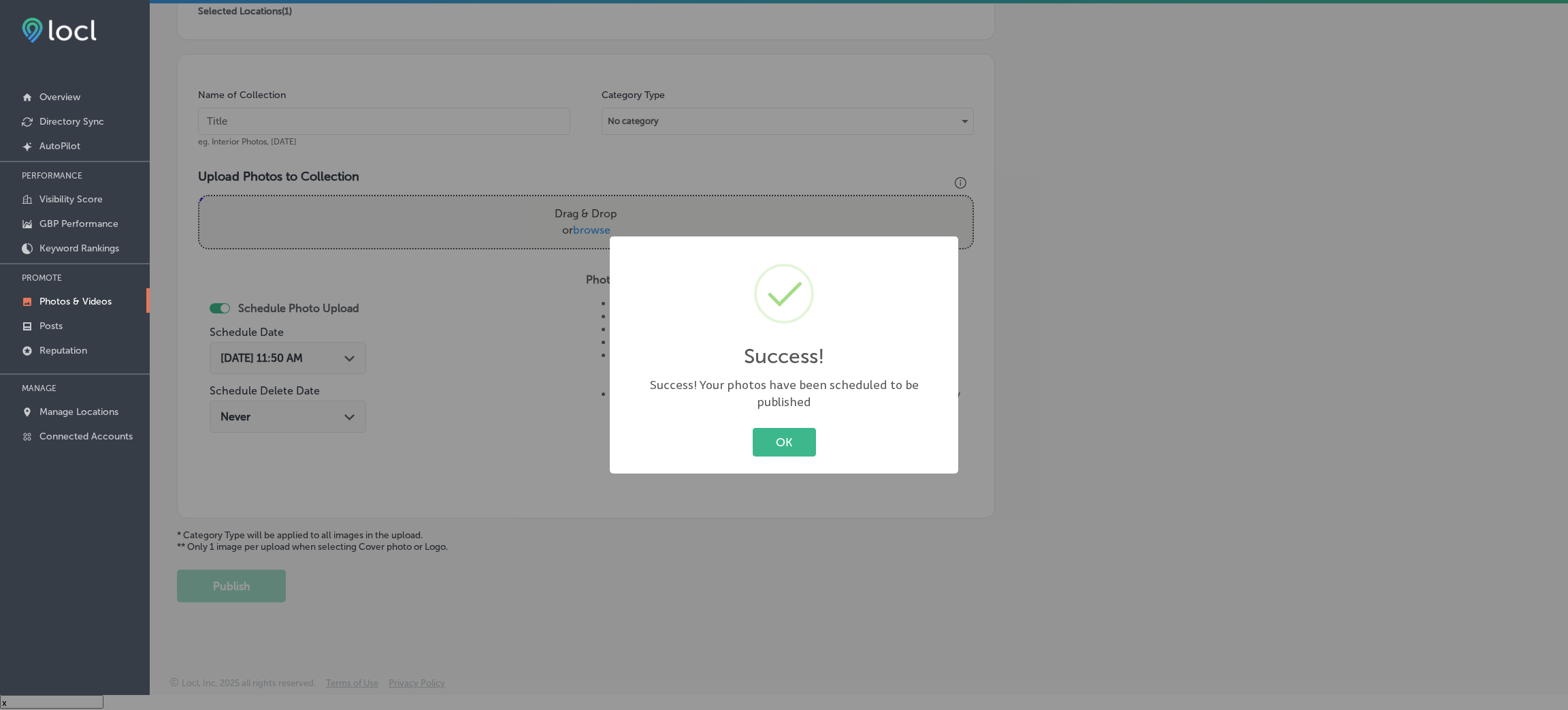
click at [238, 576] on div "Success! × Success! Your photos have been scheduled to be published OK Cancel" at bounding box center [784, 355] width 1568 height 710
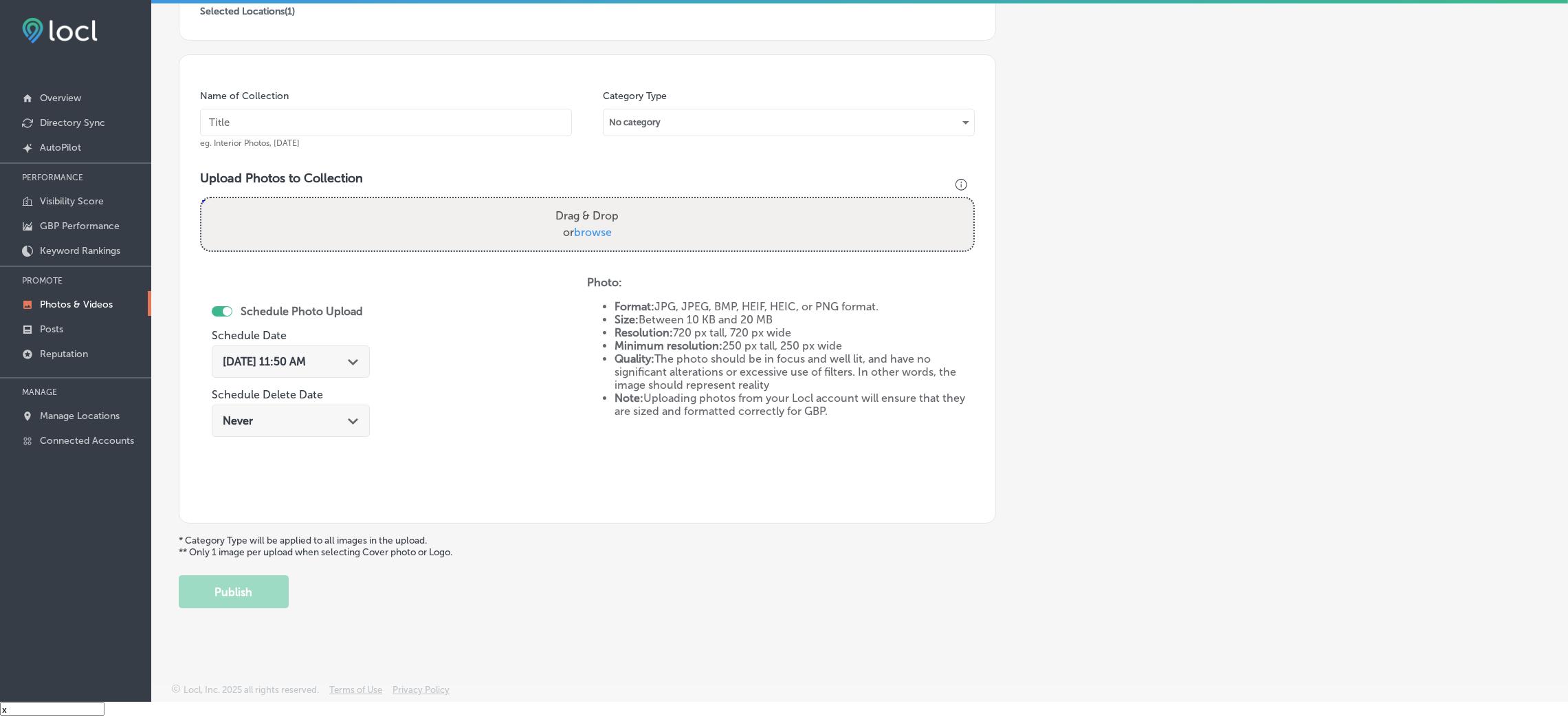
click at [278, 135] on input "text" at bounding box center [386, 122] width 372 height 28
paste input "Air-Master-HVAC-air-master"
type input "Air-Master-HVAC-air-master"
click at [241, 212] on div "Drag & Drop or browse" at bounding box center [587, 224] width 772 height 52
click at [201, 198] on input "Drag & Drop or browse" at bounding box center [587, 200] width 772 height 4
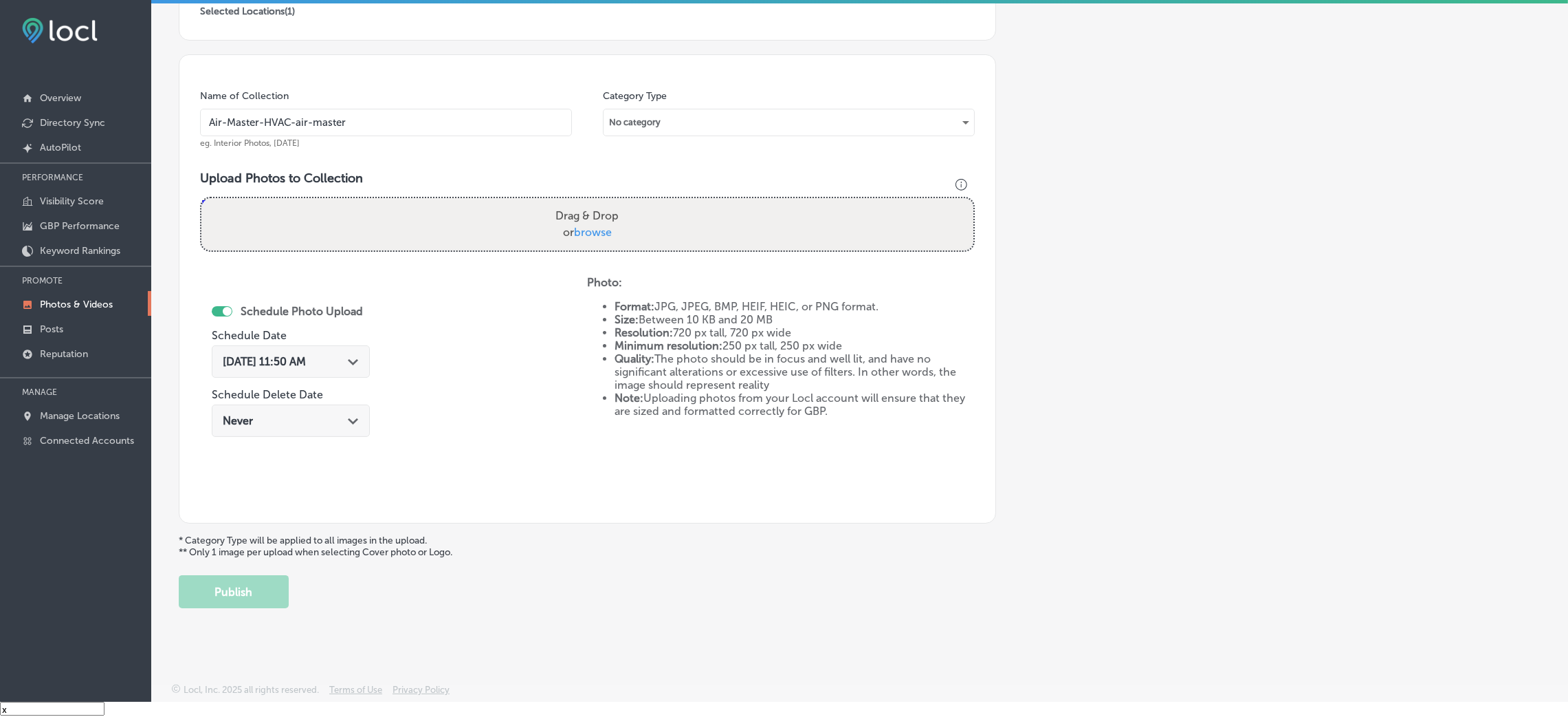
type input "C:\fakepath\Air Master HVAC (17).png"
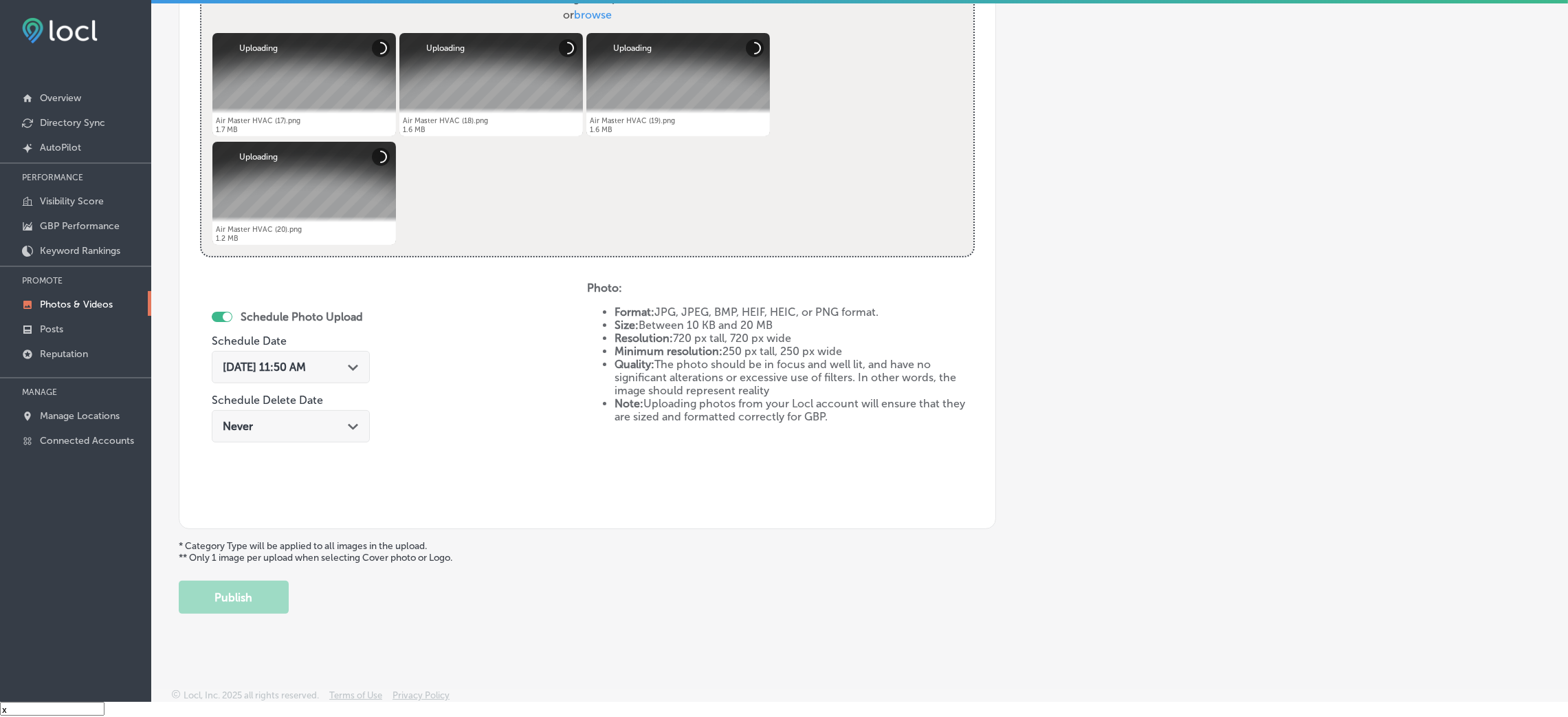
scroll to position [550, 0]
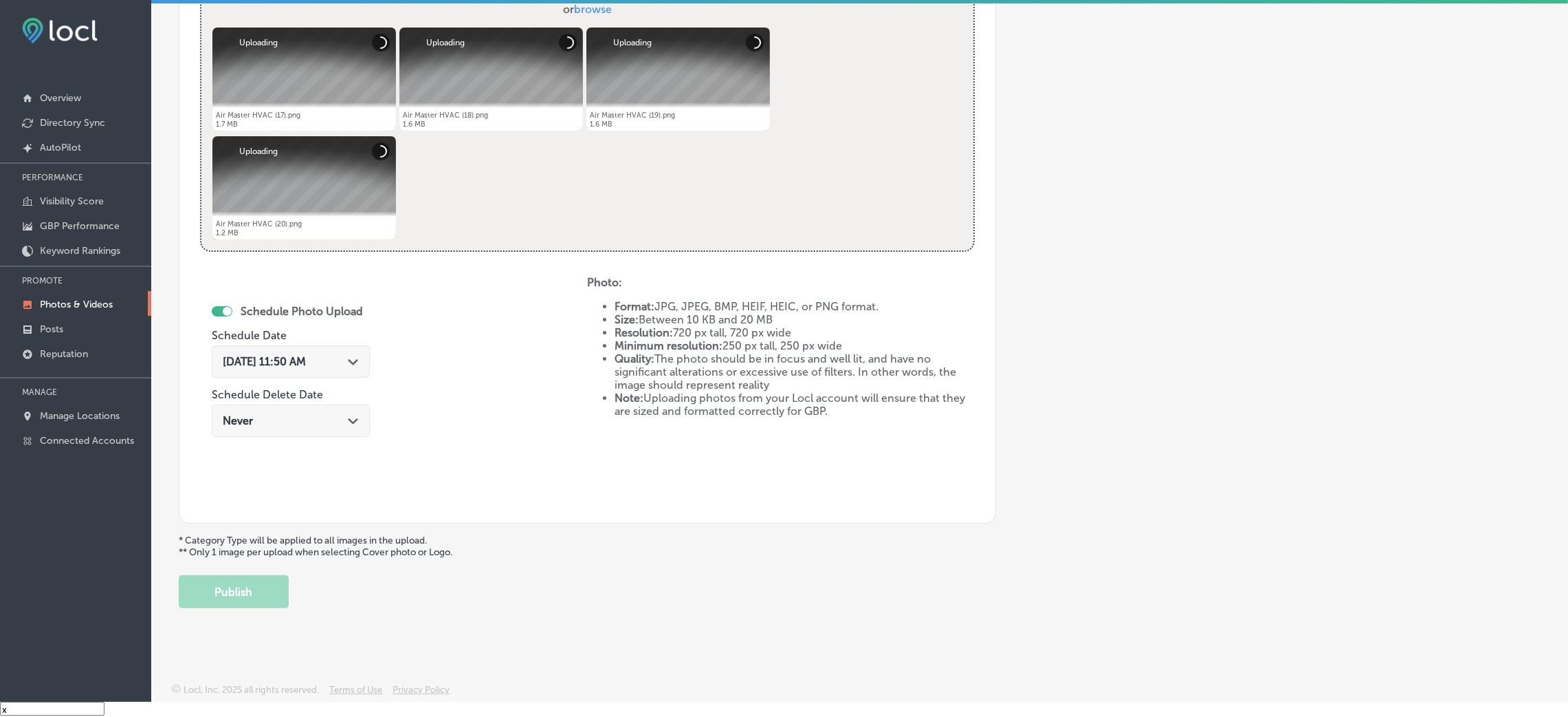
click at [362, 346] on div "[DATE] 11:50 AM Path Created with Sketch." at bounding box center [290, 362] width 159 height 32
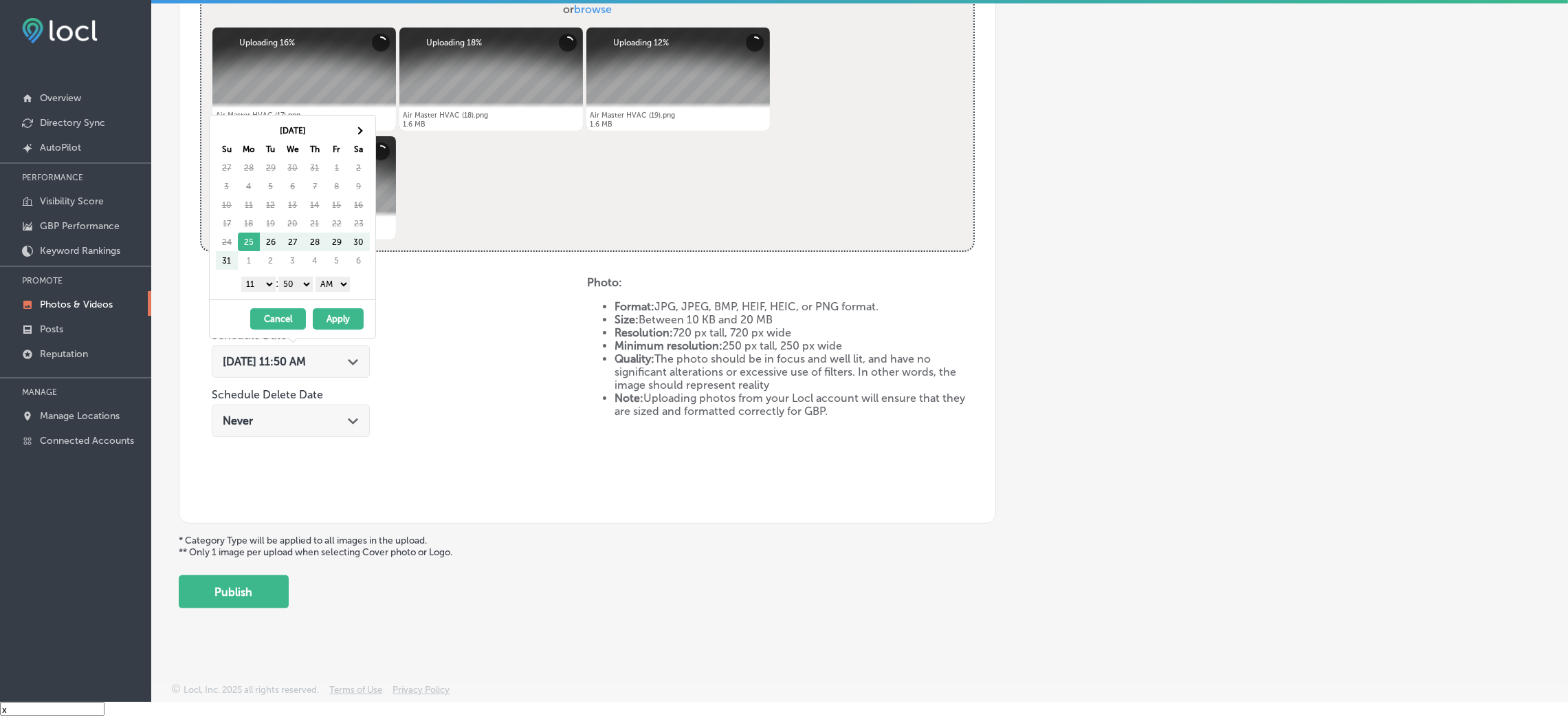
click at [358, 140] on th "Sa" at bounding box center [358, 149] width 22 height 19
click at [358, 126] on th at bounding box center [358, 130] width 22 height 19
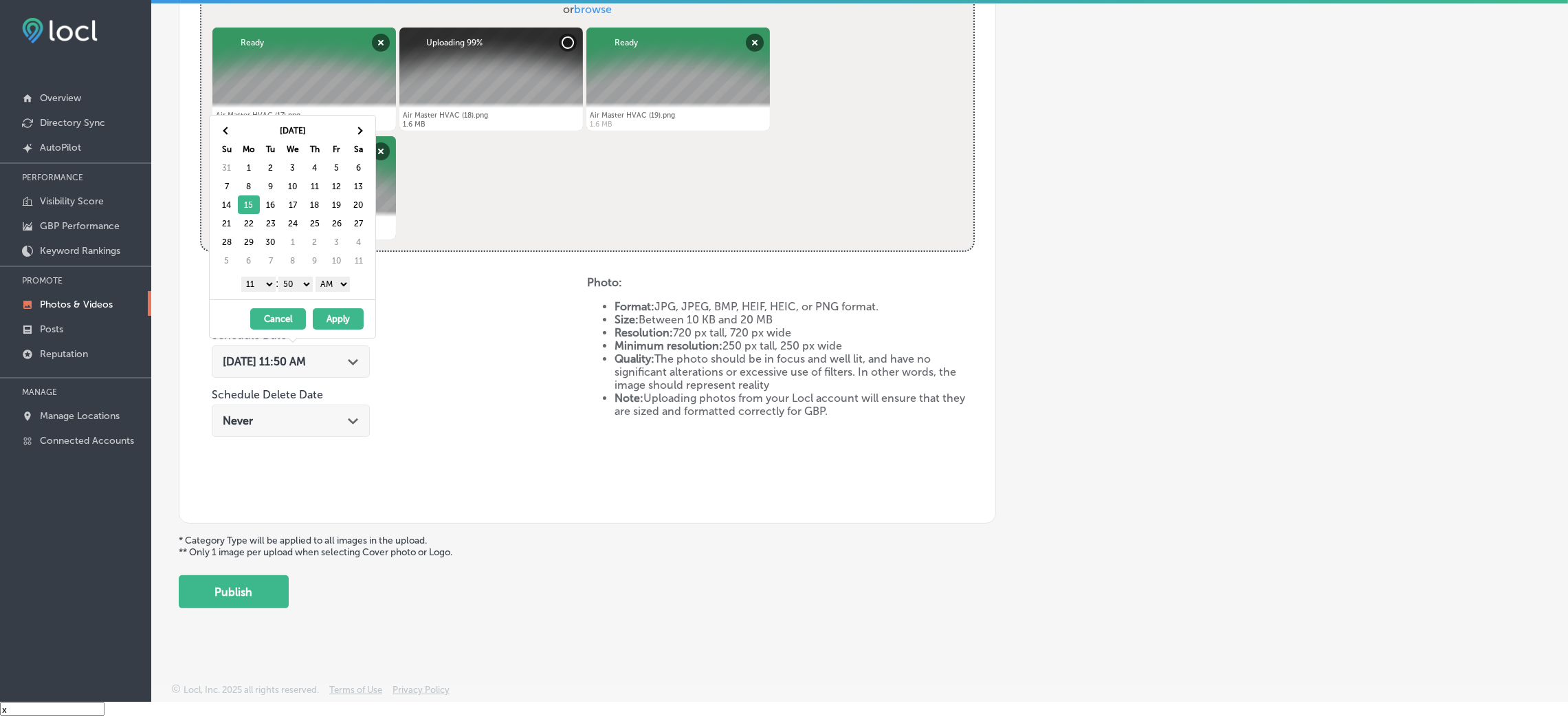
click at [308, 291] on select "00 10 20 30 40 50" at bounding box center [295, 284] width 34 height 15
click at [306, 308] on div "[DATE] - [DATE] Cancel Apply" at bounding box center [292, 318] width 166 height 39
click at [243, 275] on div "1 2 3 4 5 6 7 8 9 10 11 12 : 00 10 20 30 40 50 AM PM" at bounding box center [295, 283] width 160 height 21
click at [245, 284] on select "1 2 3 4 5 6 7 8 9 10 11 12" at bounding box center [258, 284] width 34 height 15
click at [340, 289] on select "AM PM" at bounding box center [332, 284] width 34 height 15
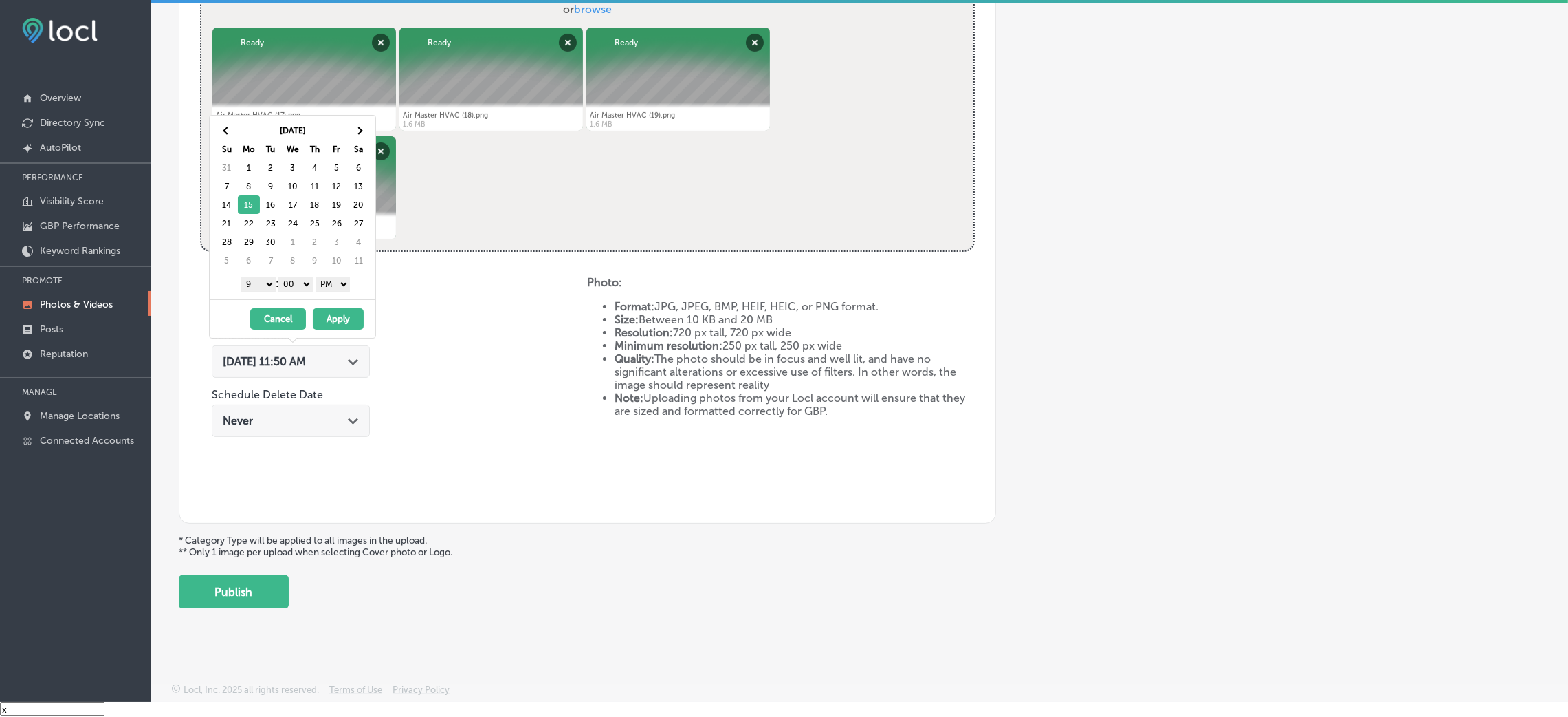
click at [329, 326] on button "Apply" at bounding box center [338, 318] width 51 height 21
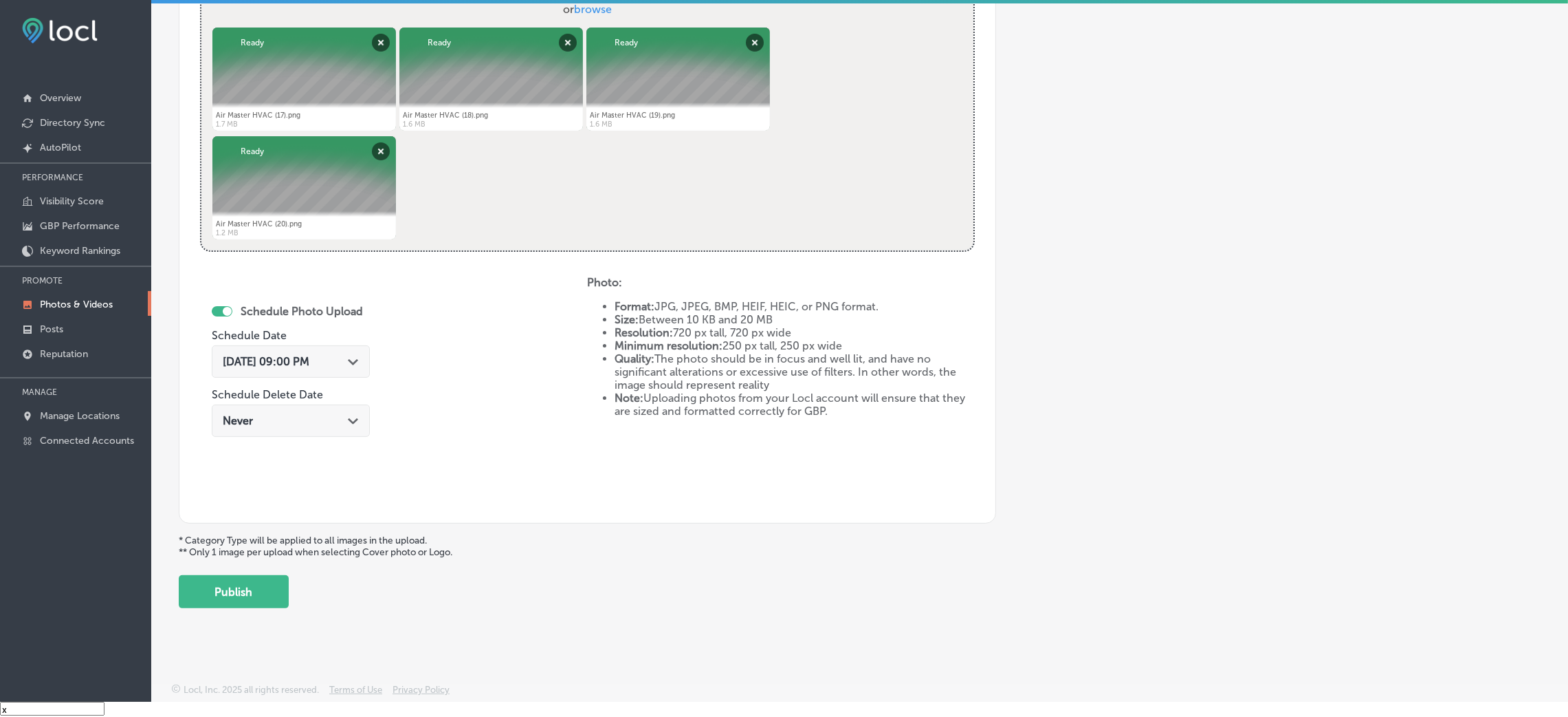
click at [263, 590] on button "Publish" at bounding box center [233, 591] width 110 height 33
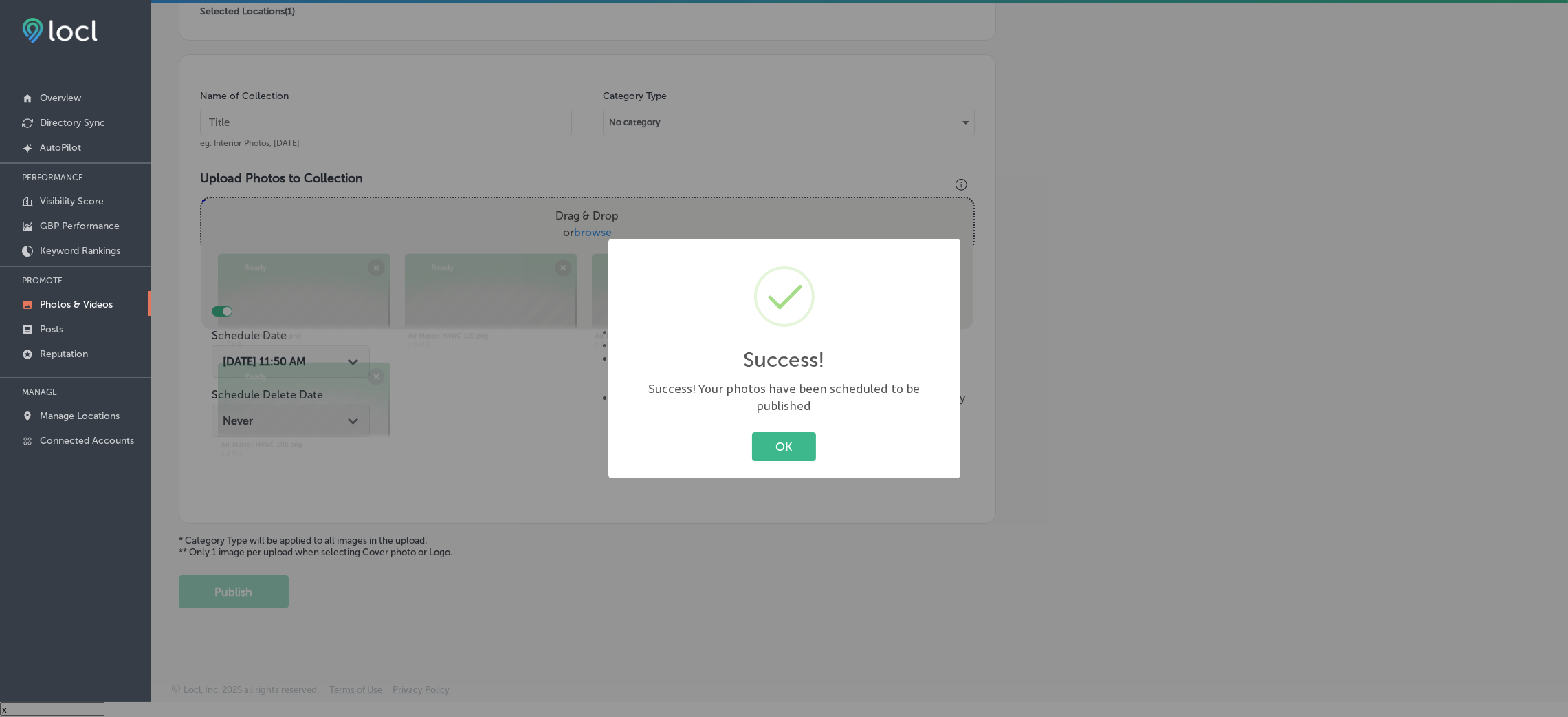
scroll to position [327, 0]
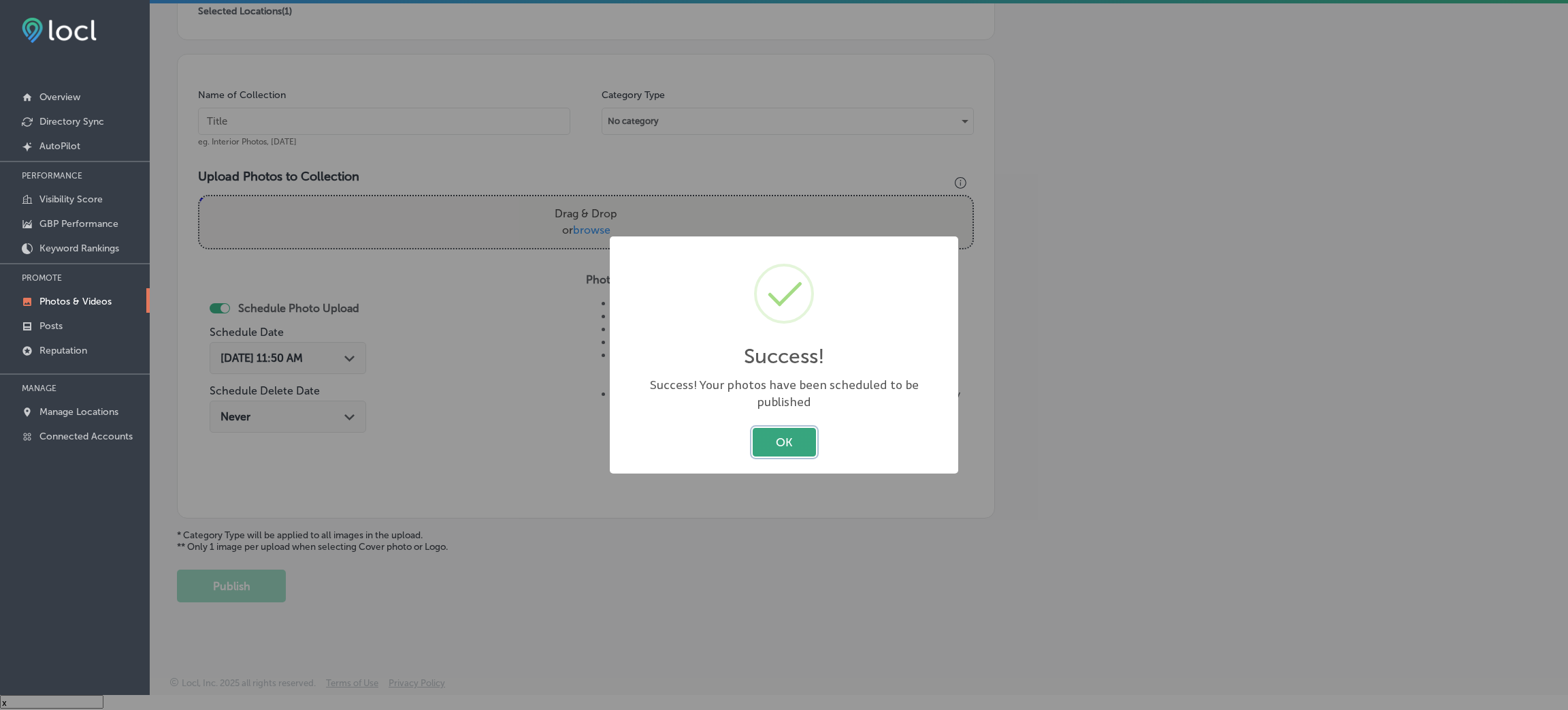
click at [792, 445] on button "OK" at bounding box center [784, 442] width 63 height 28
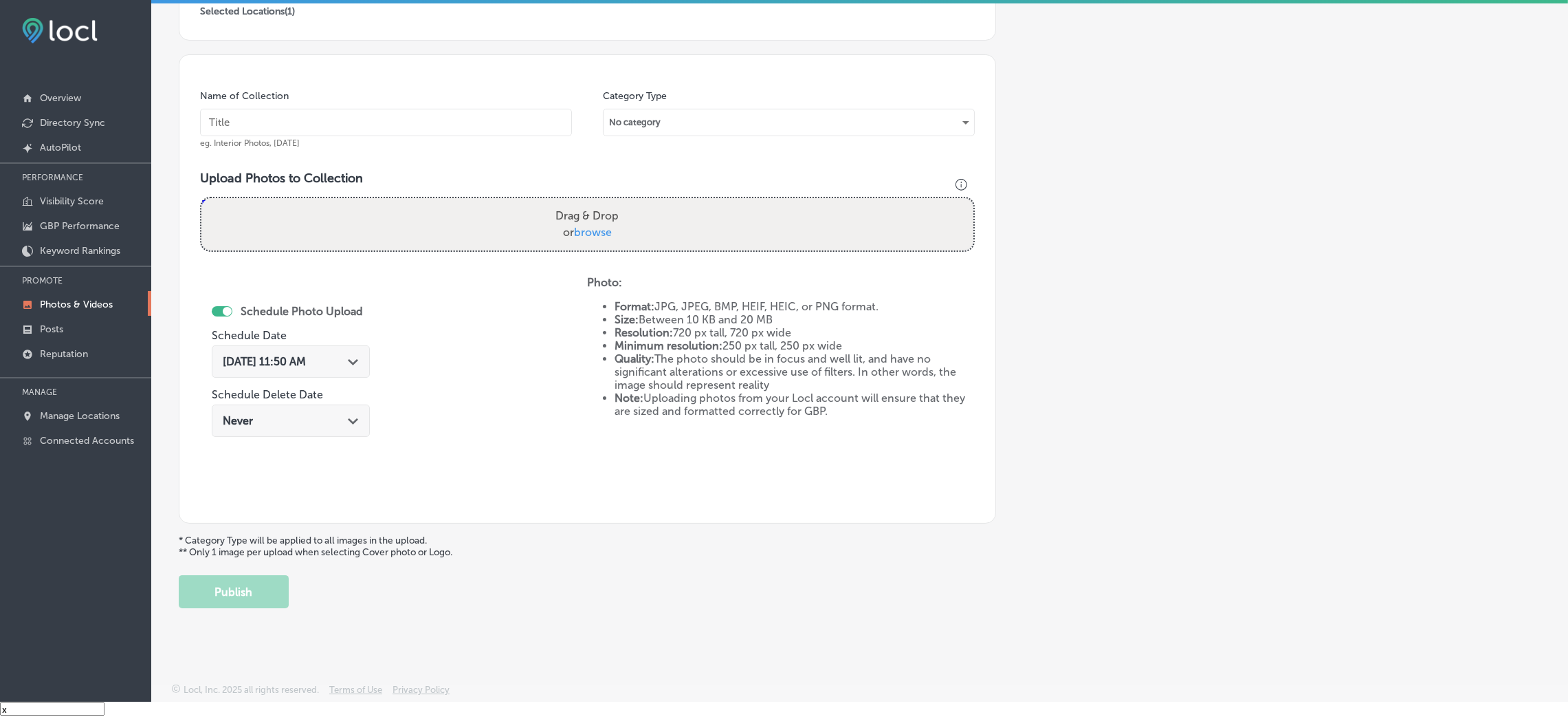
click at [397, 113] on input "text" at bounding box center [386, 122] width 372 height 28
paste input "Air-Master-HVAC-air-master"
type input "Air-Master-HVAC-air-master"
click at [667, 220] on div "Drag & Drop or browse" at bounding box center [587, 224] width 772 height 52
click at [201, 198] on input "Drag & Drop or browse" at bounding box center [587, 200] width 772 height 4
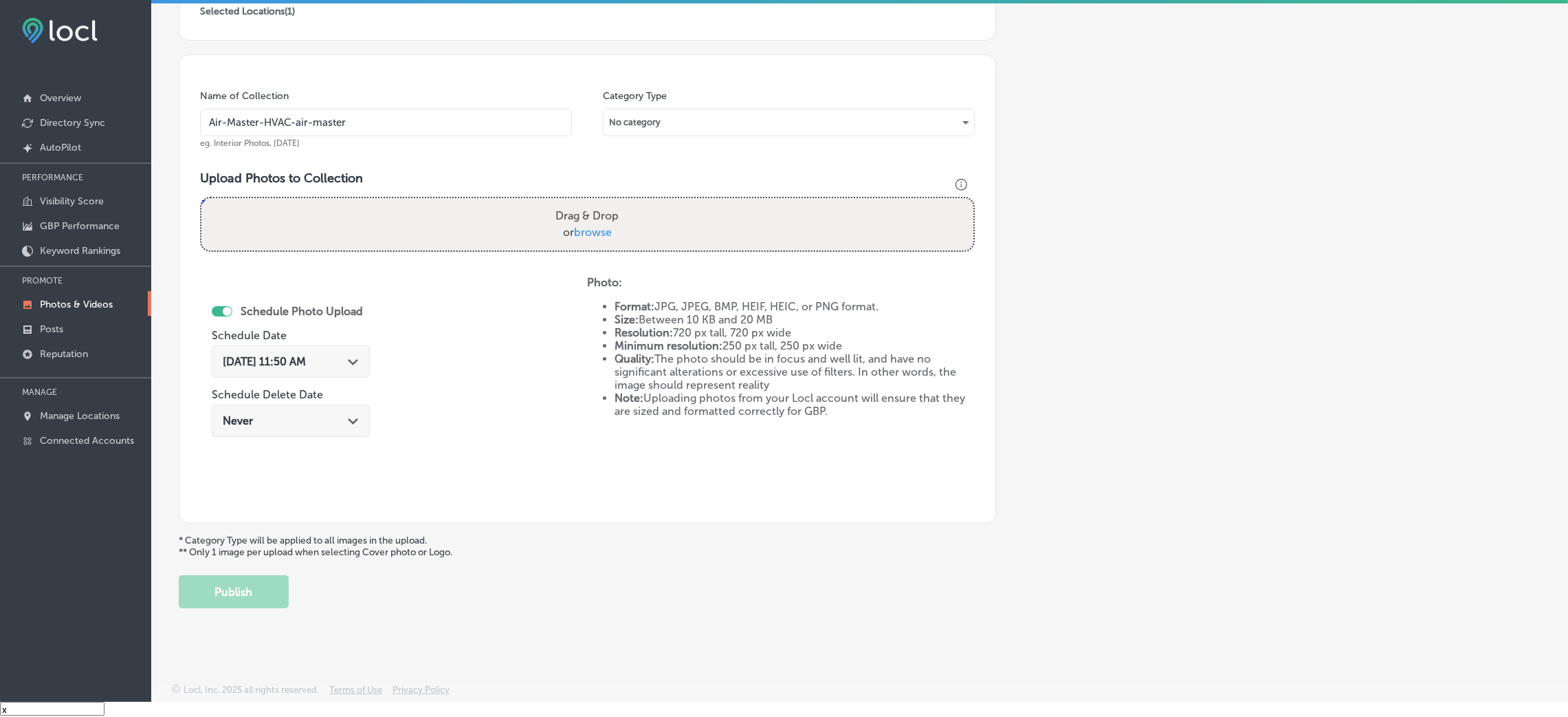
type input "C:\fakepath\Air Master HVAC (1).png"
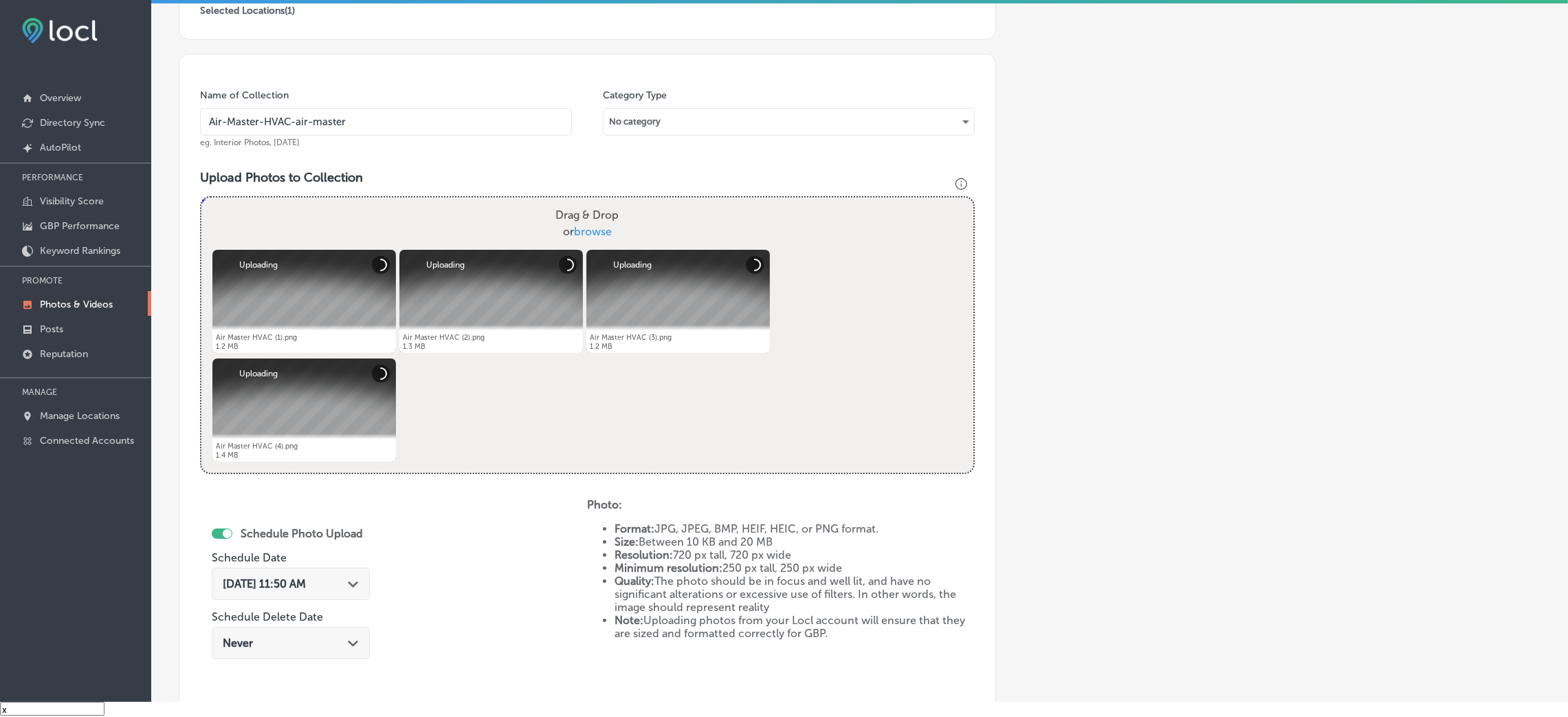
click at [265, 589] on span "[DATE] 11:50 AM" at bounding box center [265, 584] width 84 height 13
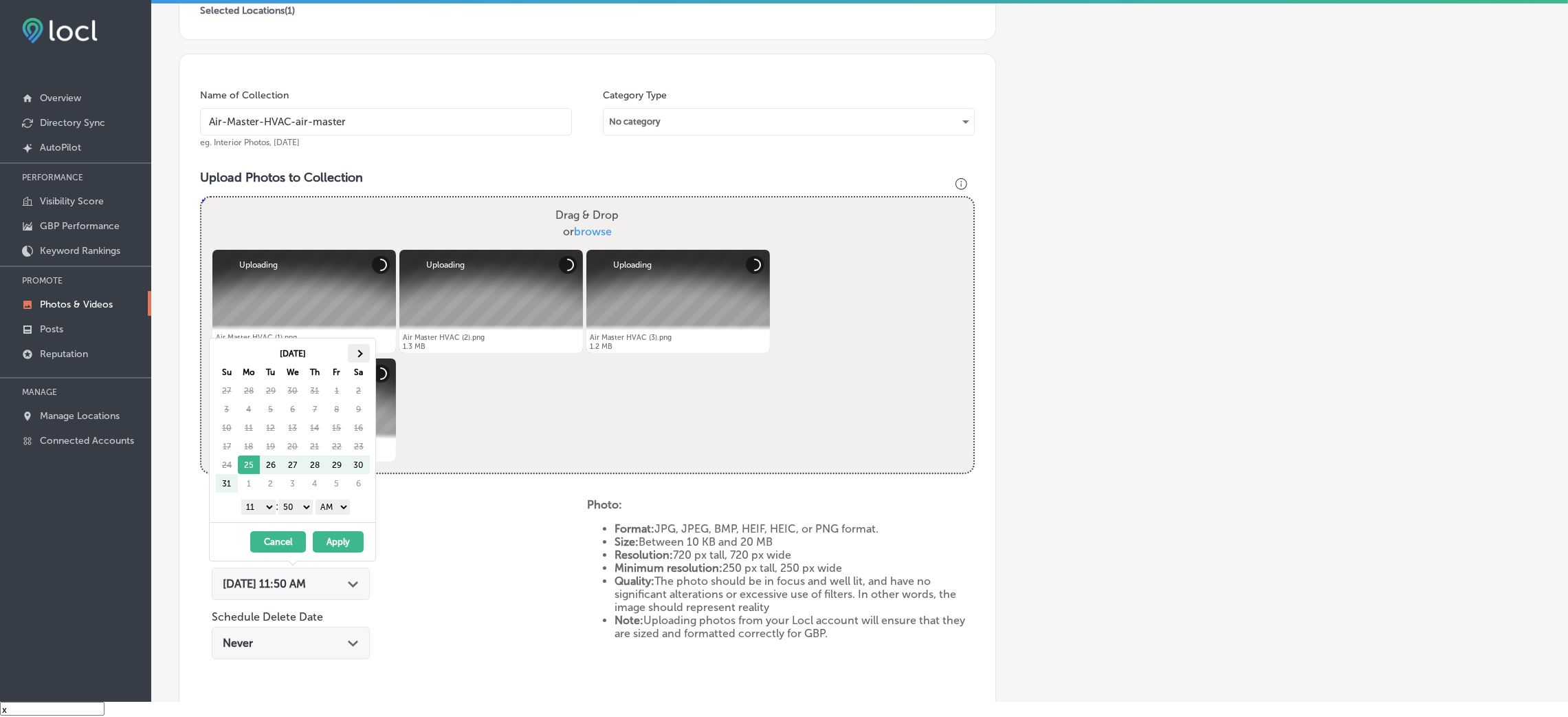
click at [348, 346] on th at bounding box center [358, 353] width 22 height 19
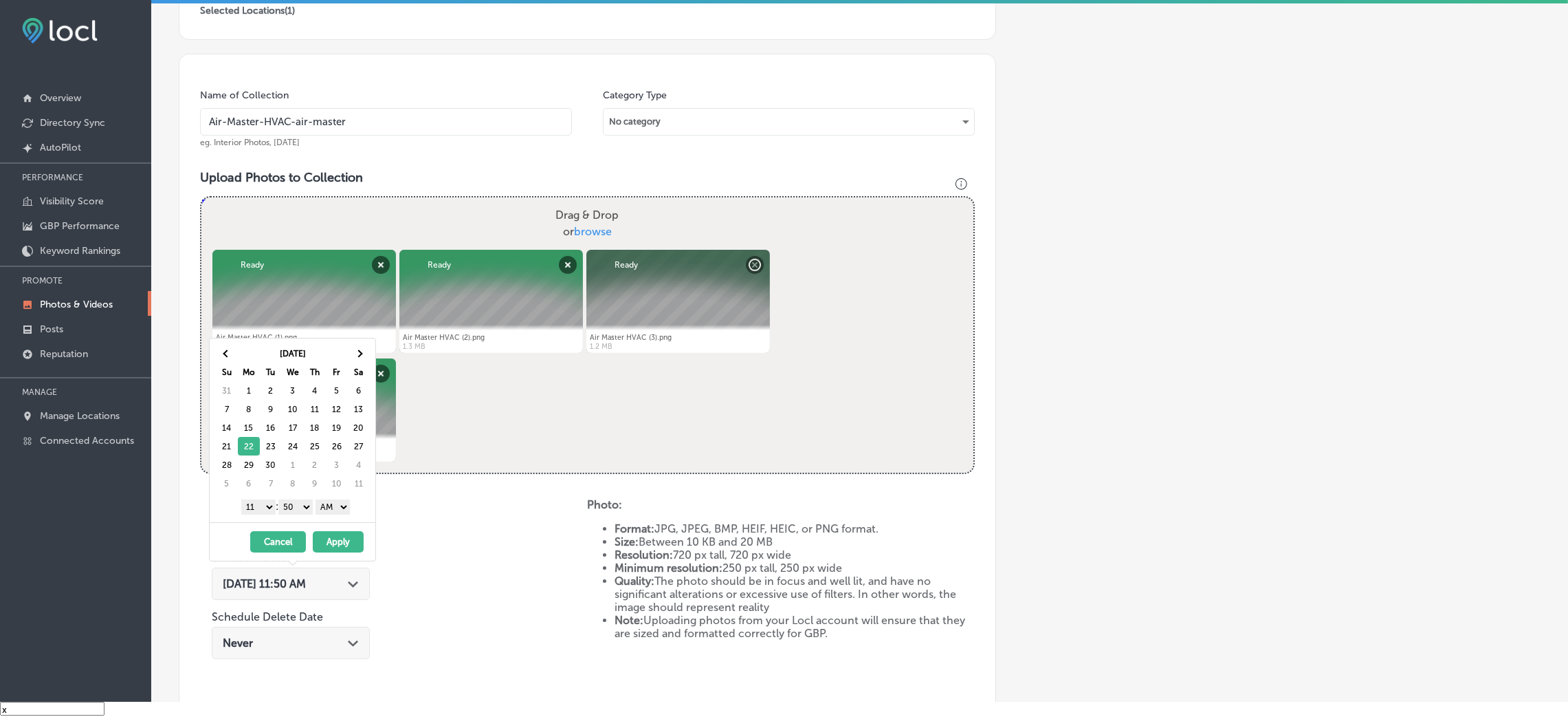
click at [308, 510] on select "00 10 20 30 40 50" at bounding box center [295, 507] width 34 height 15
click at [340, 515] on select "AM PM" at bounding box center [332, 507] width 34 height 15
click at [255, 505] on select "1 2 3 4 5 6 7 8 9 10 11 12" at bounding box center [258, 507] width 34 height 15
click at [347, 537] on button "Apply" at bounding box center [338, 541] width 51 height 21
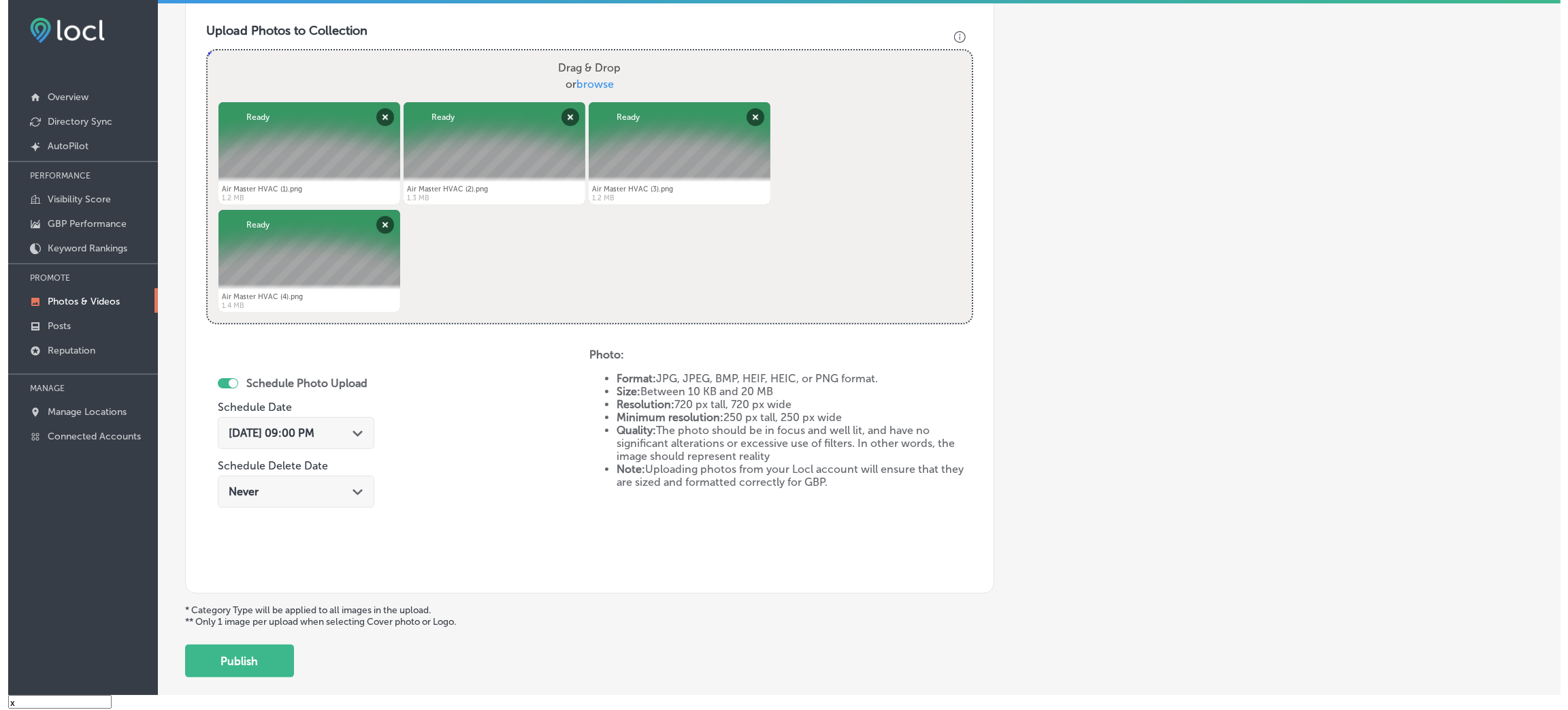
scroll to position [469, 0]
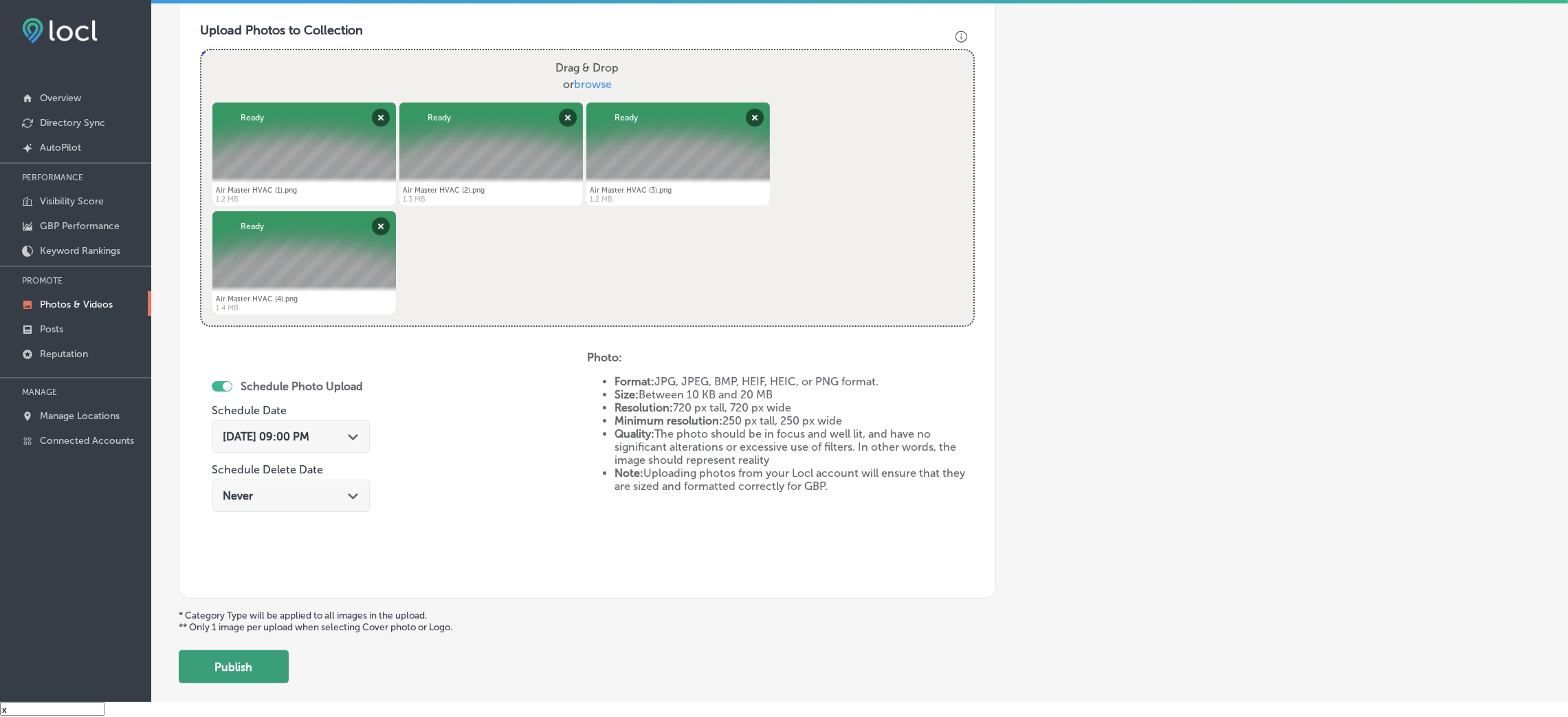
click at [253, 655] on button "Publish" at bounding box center [233, 666] width 110 height 33
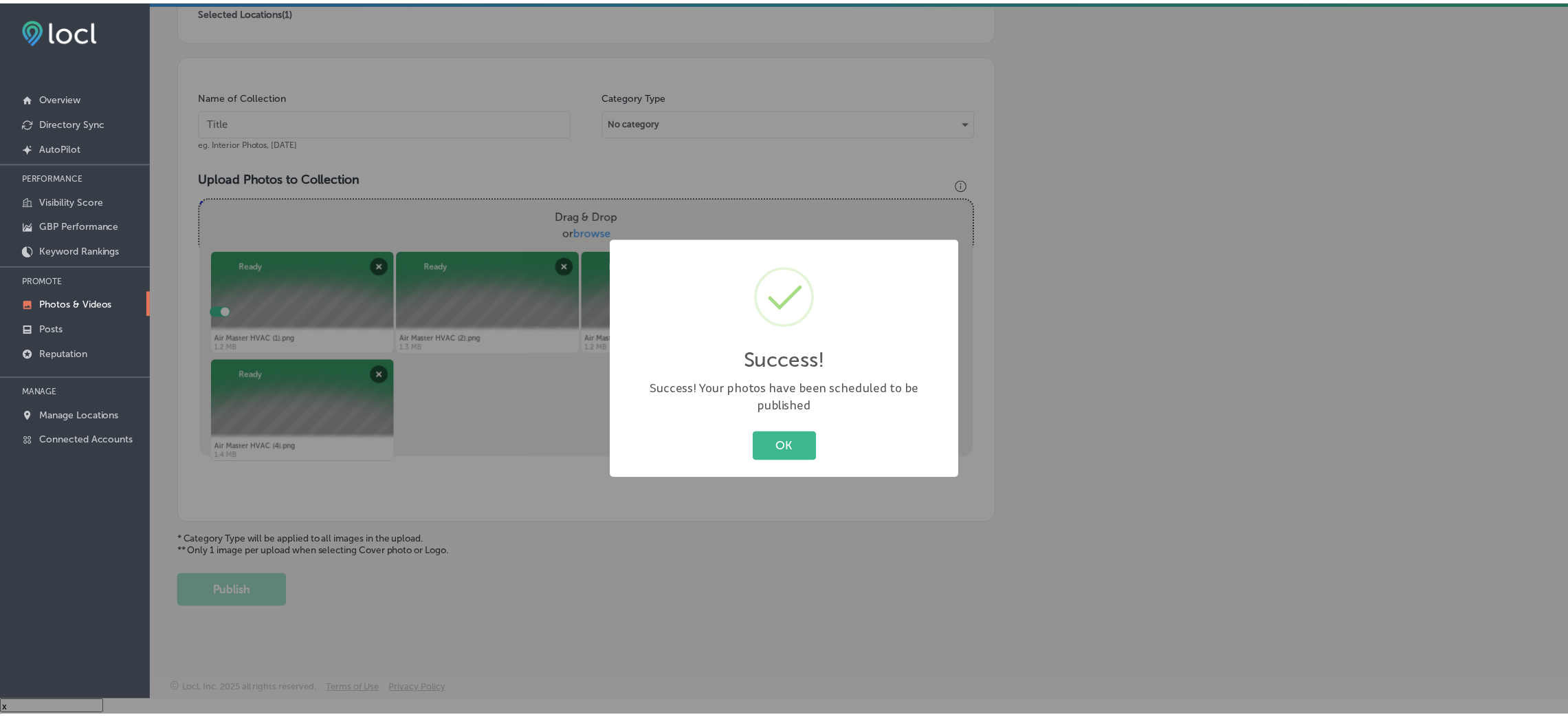
scroll to position [327, 0]
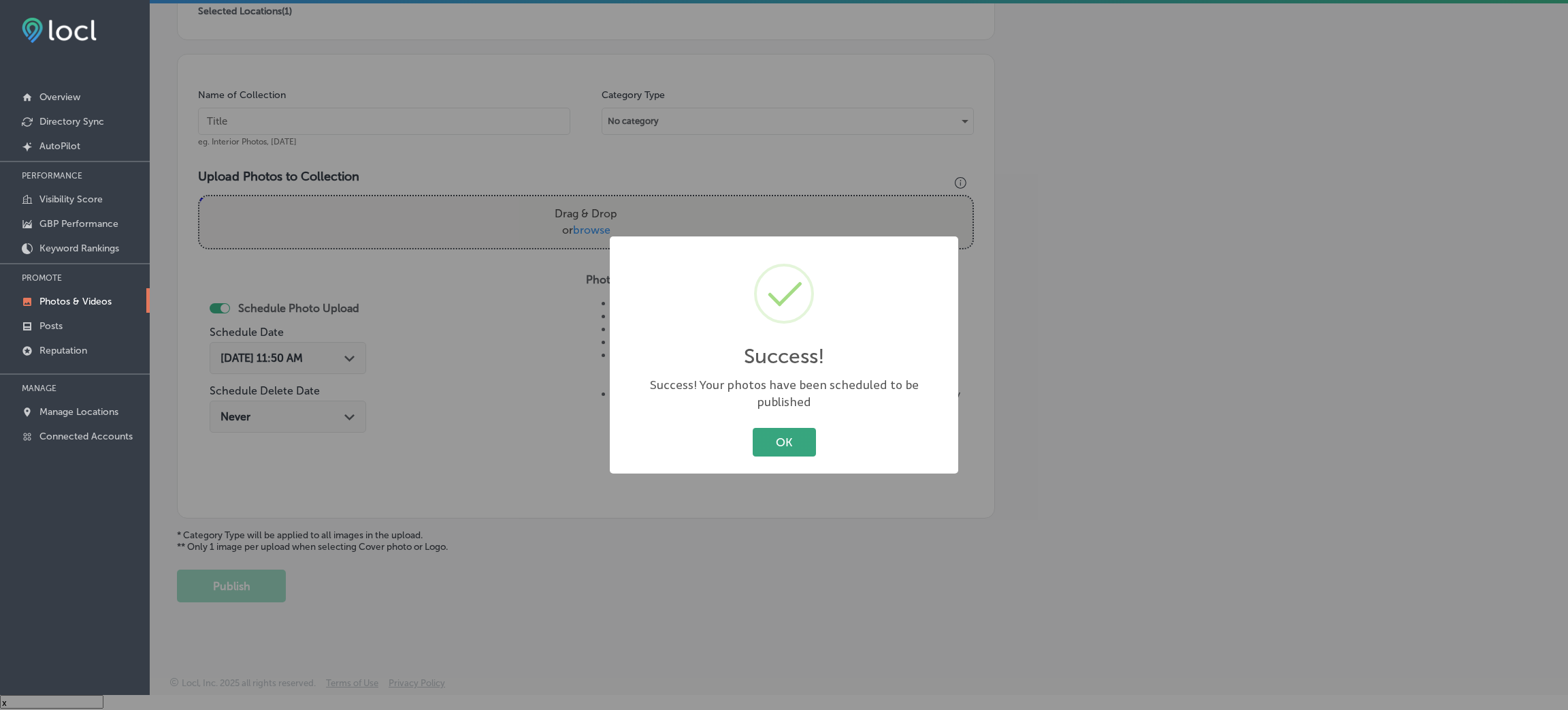
click at [774, 428] on button "OK" at bounding box center [784, 442] width 63 height 28
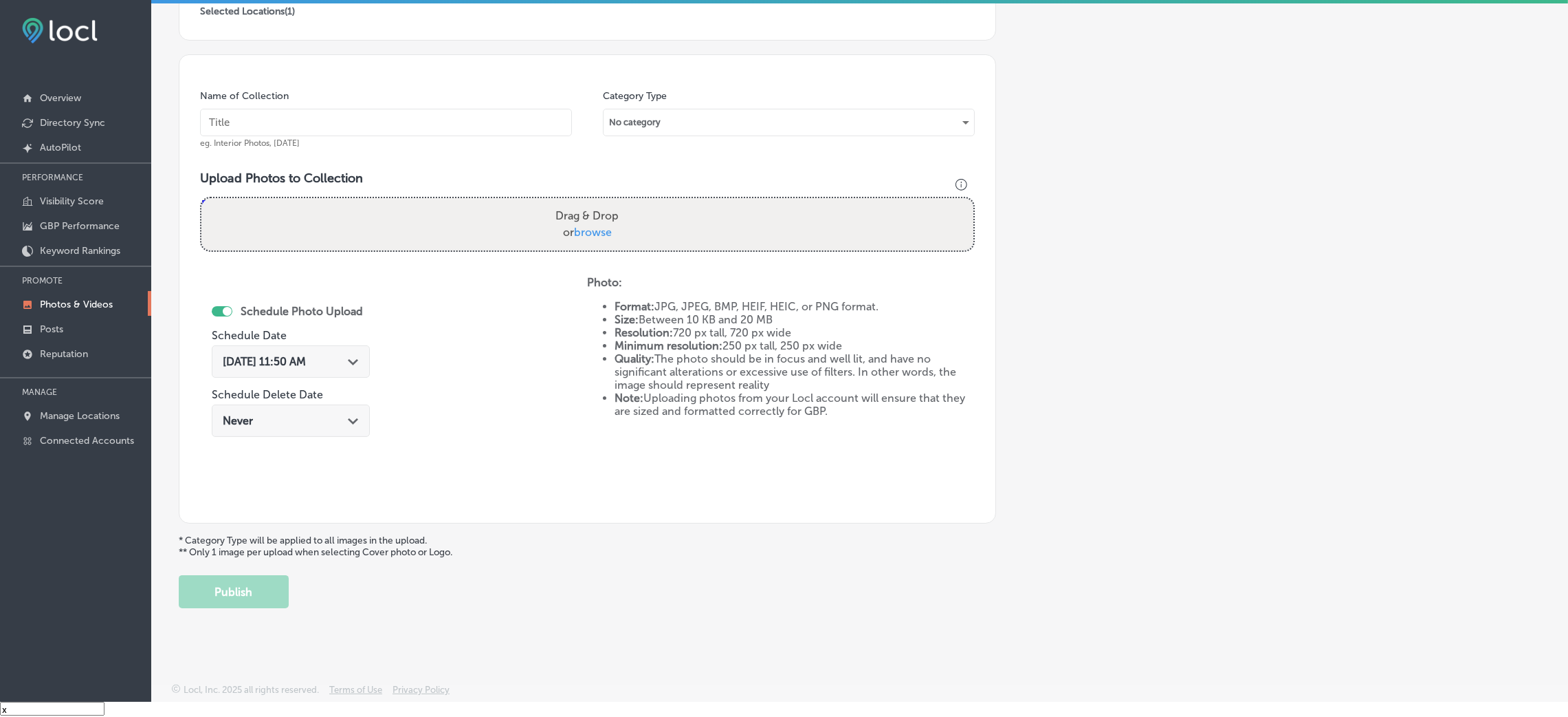
click at [401, 110] on input "text" at bounding box center [386, 122] width 372 height 28
paste input "Air-Master-HVAC-air-master"
type input "Air-Master-HVAC-air-master"
click at [599, 226] on span "browse" at bounding box center [593, 233] width 38 height 13
click at [599, 202] on input "Drag & Drop or browse" at bounding box center [587, 200] width 772 height 4
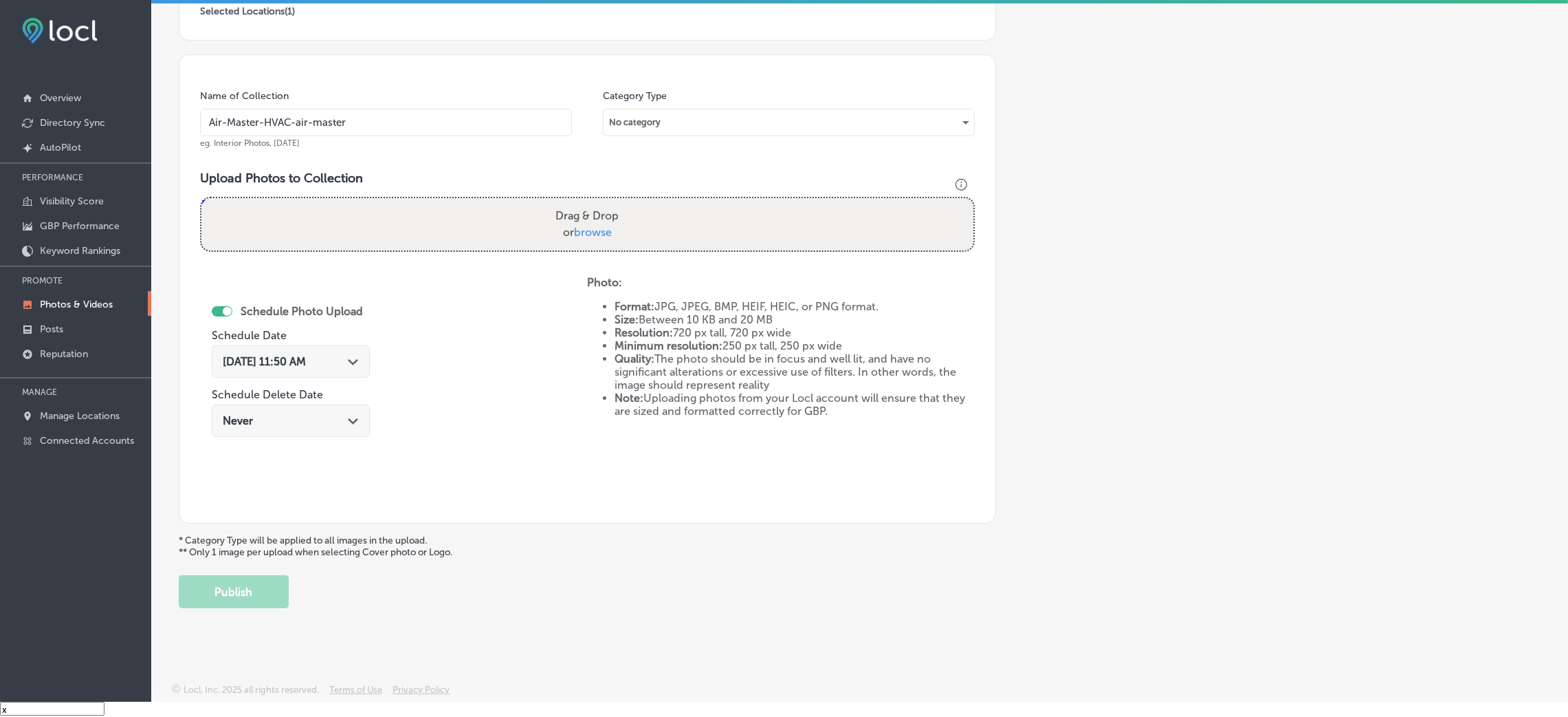
type input "C:\fakepath\Air Master HVAC (5).png"
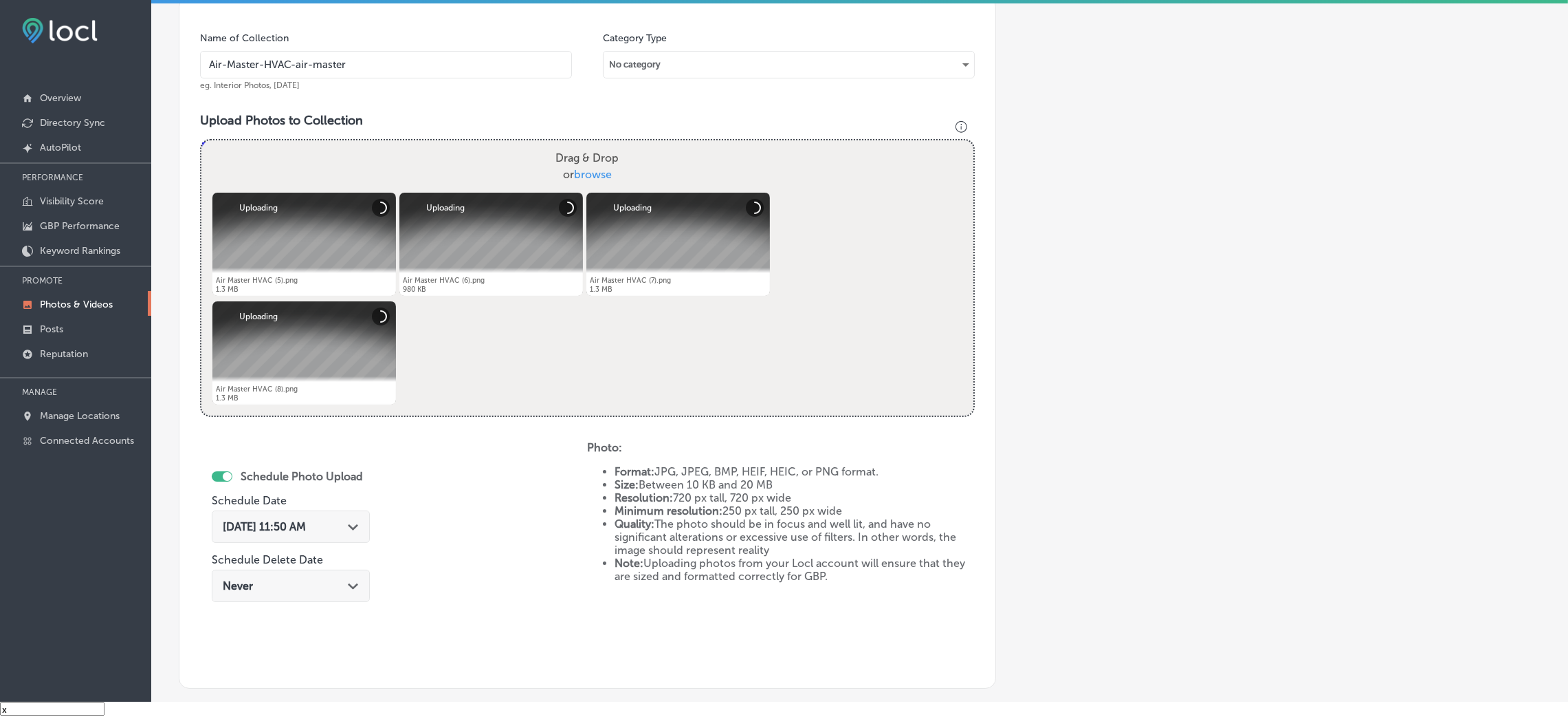
scroll to position [385, 0]
click at [306, 519] on span "[DATE] 11:50 AM" at bounding box center [265, 526] width 84 height 13
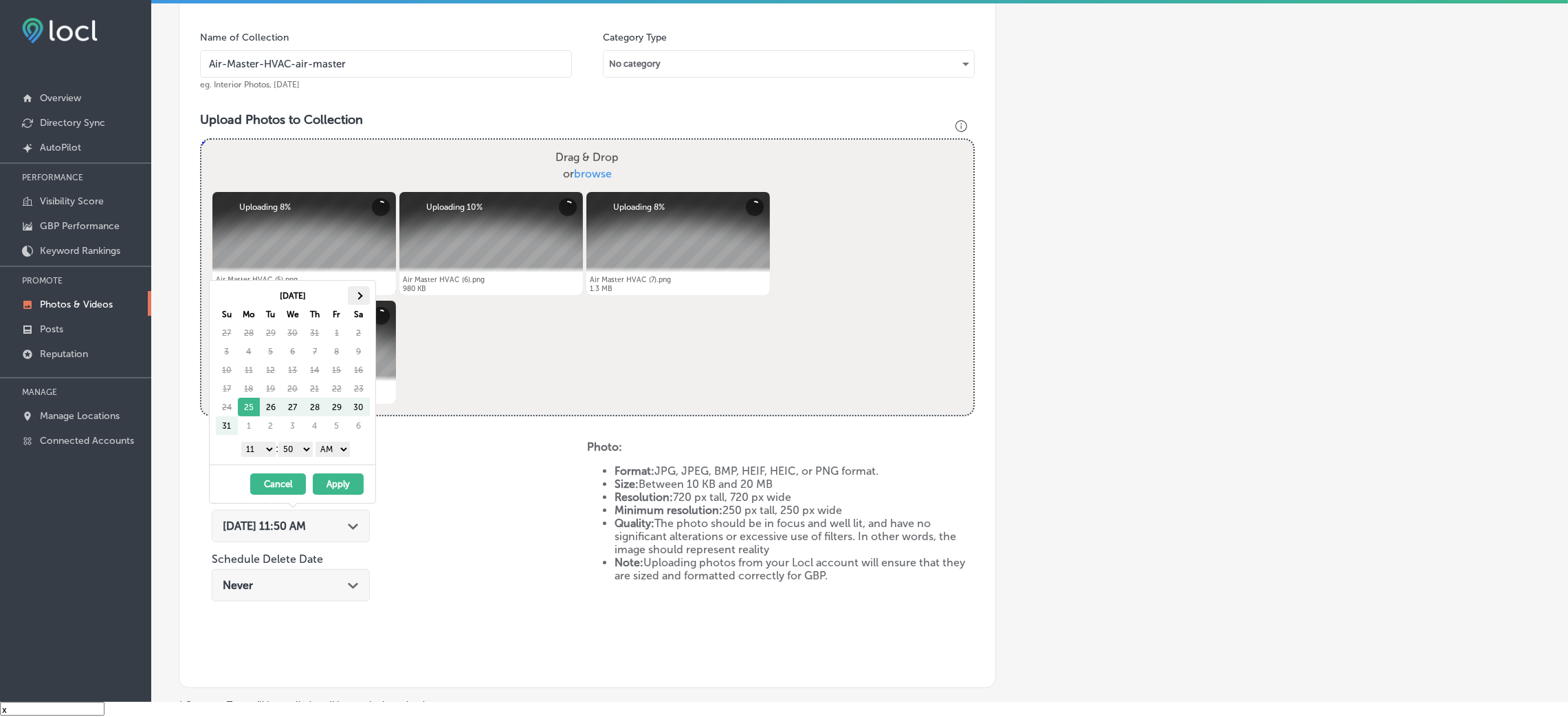
click at [358, 301] on th at bounding box center [358, 295] width 22 height 19
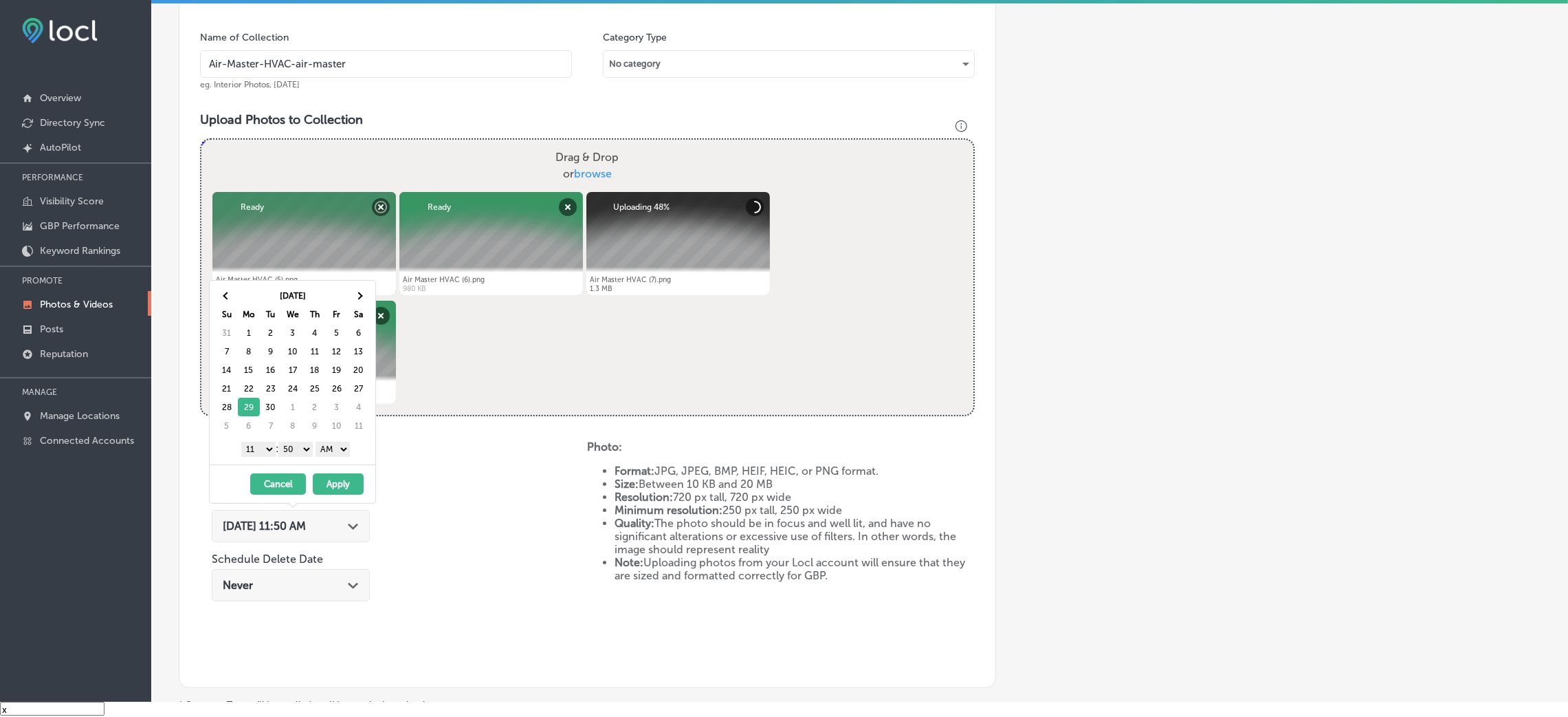
click at [303, 450] on select "00 10 20 30 40 50" at bounding box center [295, 449] width 34 height 15
click at [332, 452] on select "AM PM" at bounding box center [332, 449] width 34 height 15
click at [261, 454] on select "1 2 3 4 5 6 7 8 9 10 11 12" at bounding box center [258, 449] width 34 height 15
click at [339, 481] on button "Apply" at bounding box center [338, 483] width 51 height 21
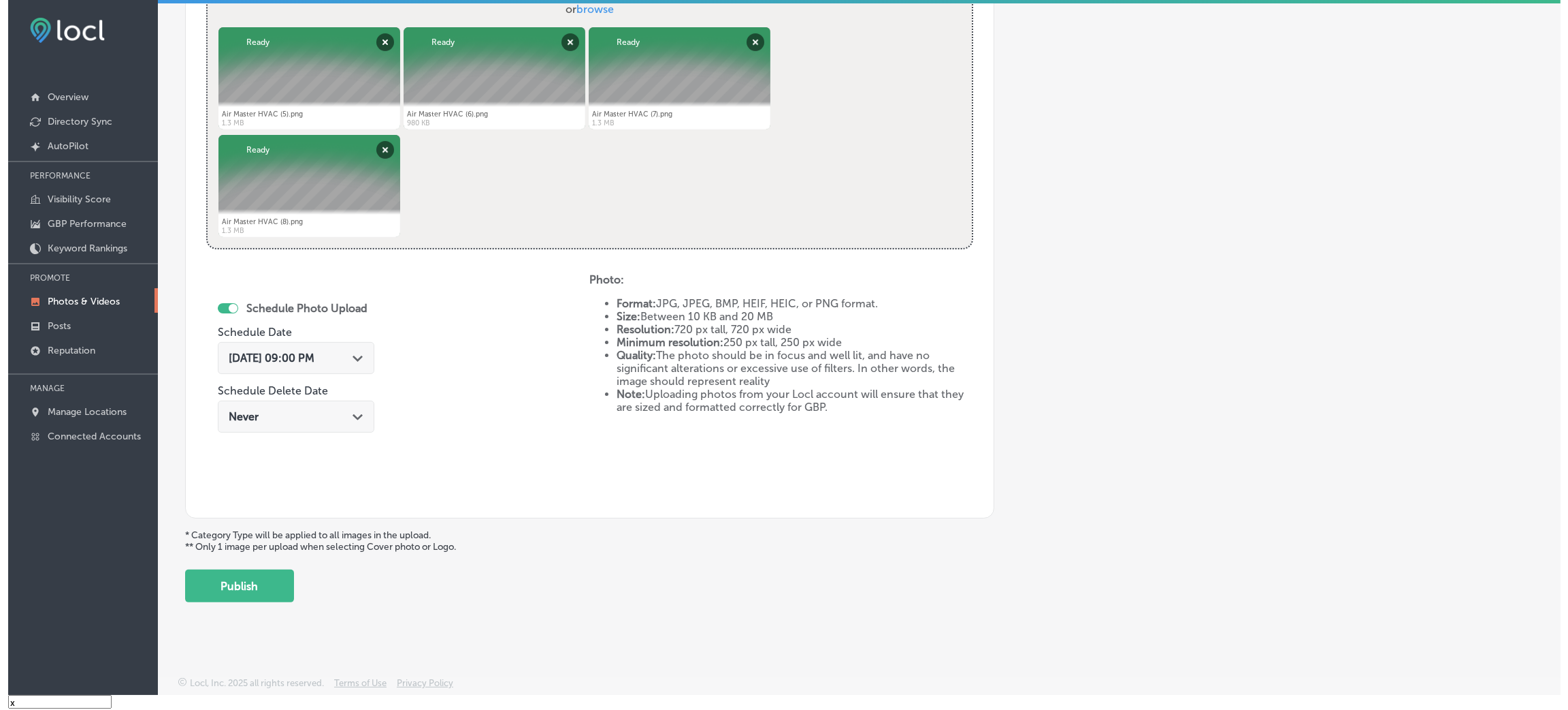
scroll to position [543, 0]
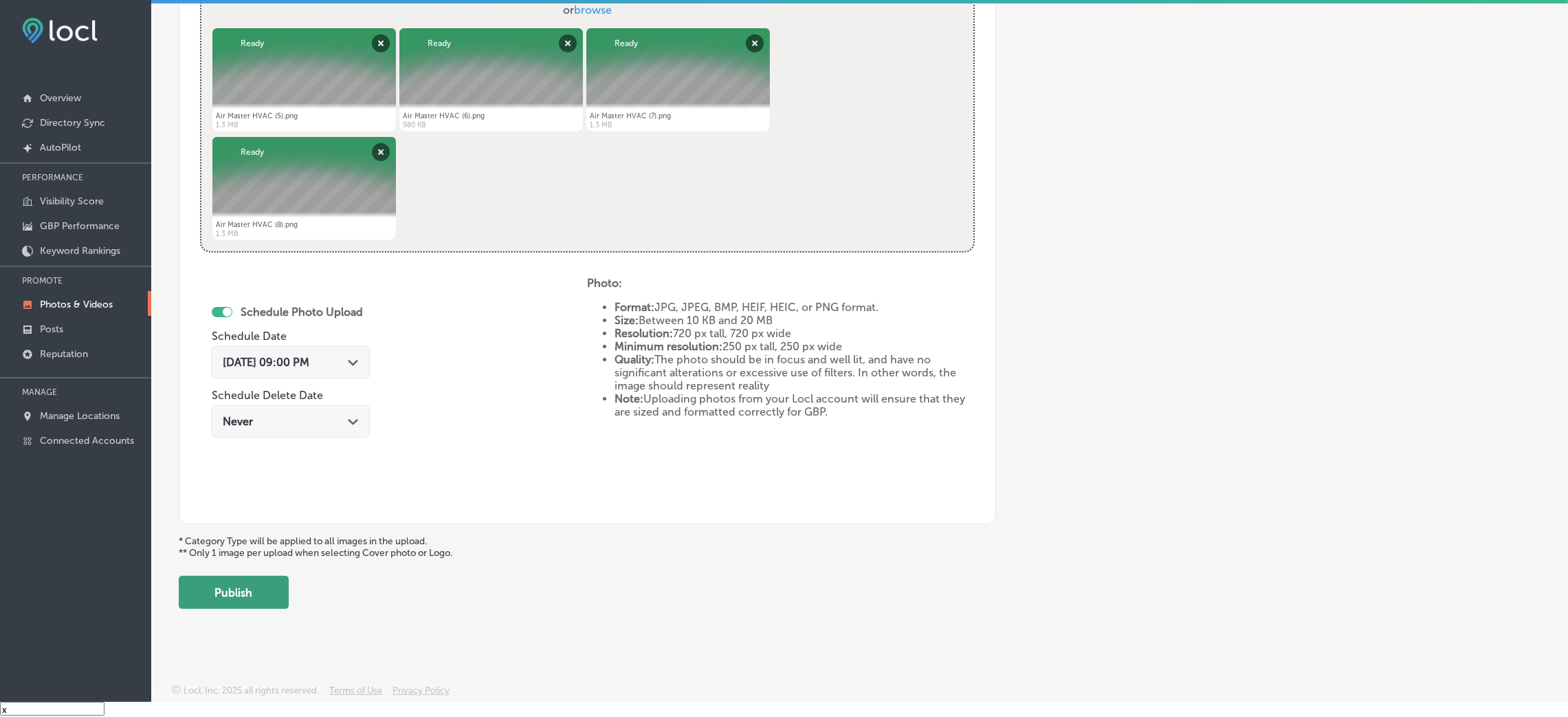
click at [253, 596] on button "Publish" at bounding box center [233, 592] width 110 height 33
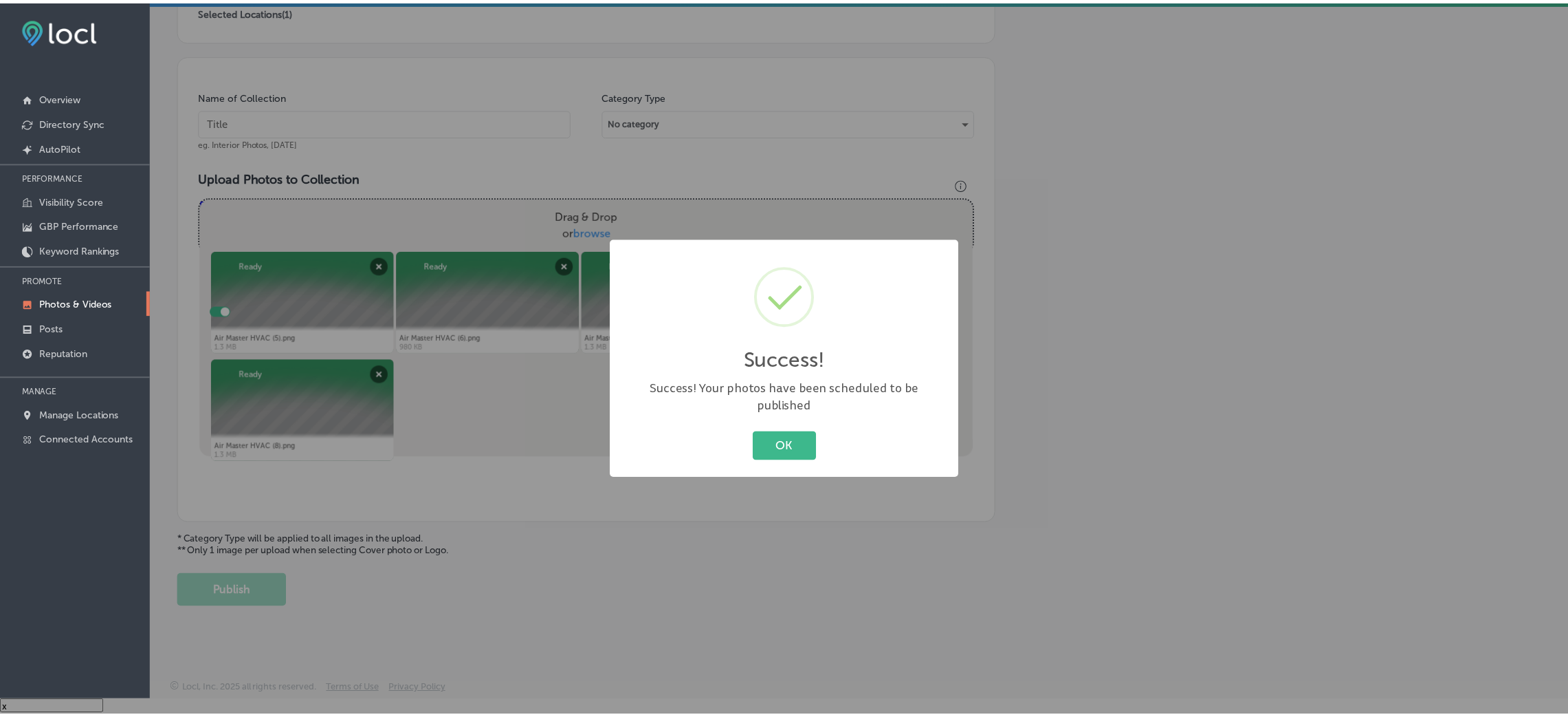
scroll to position [327, 0]
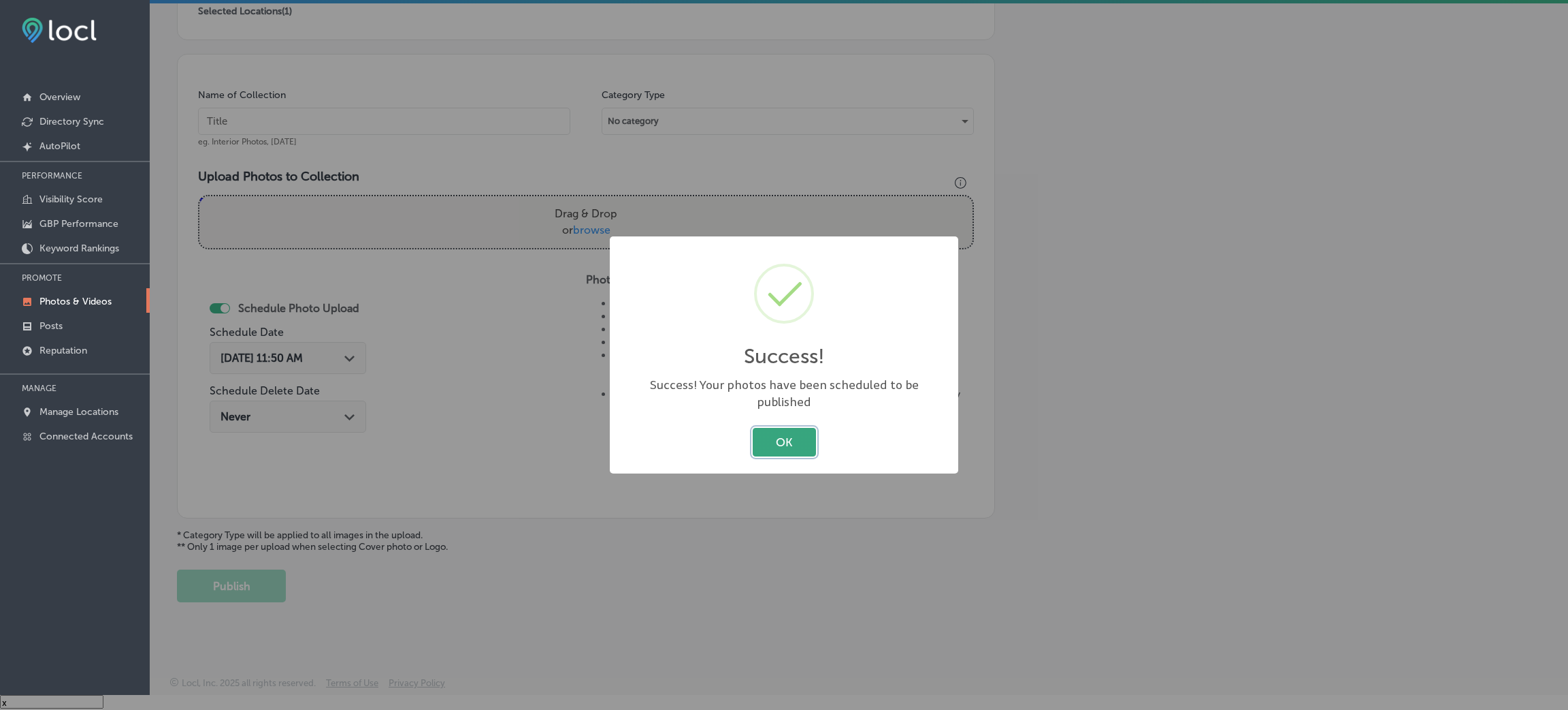
click at [770, 436] on button "OK" at bounding box center [784, 442] width 63 height 28
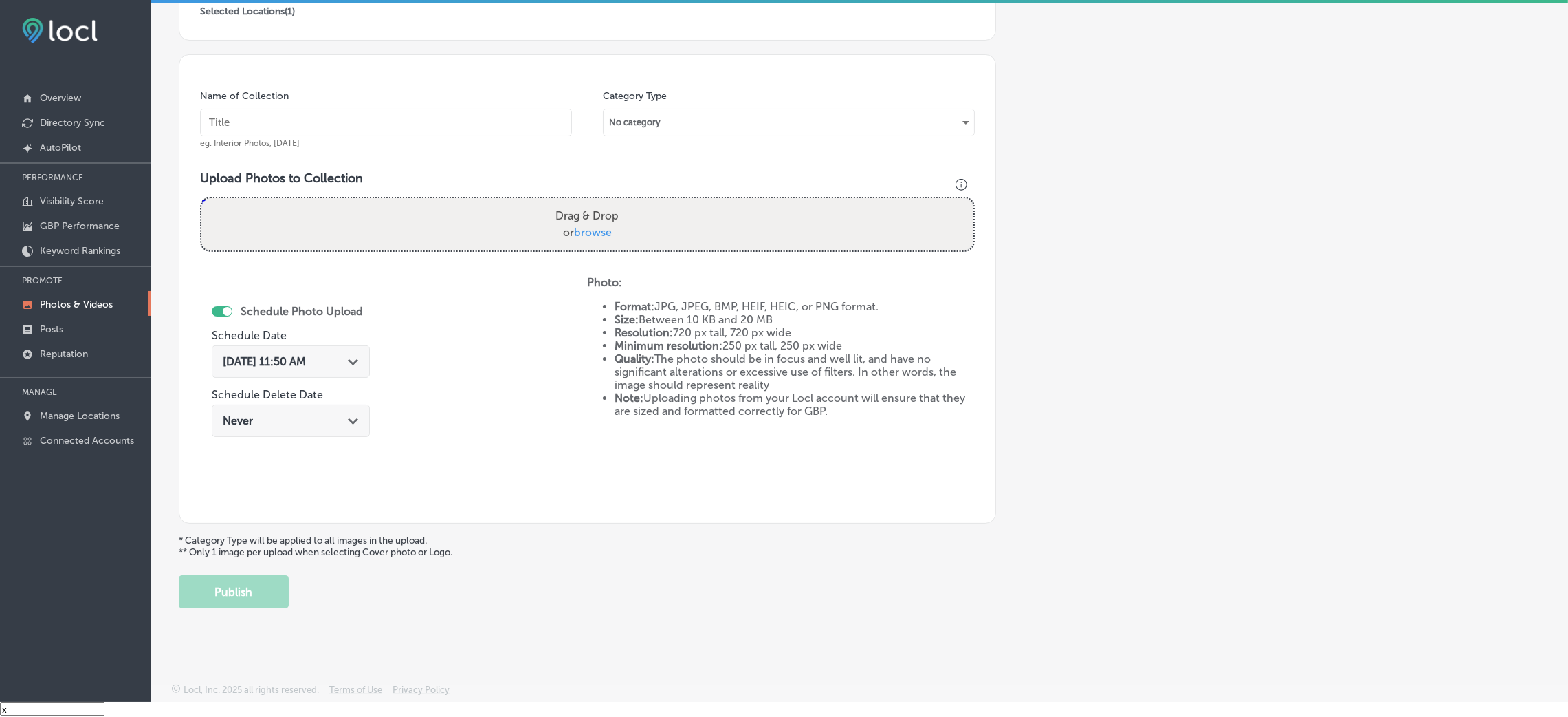
scroll to position [0, 0]
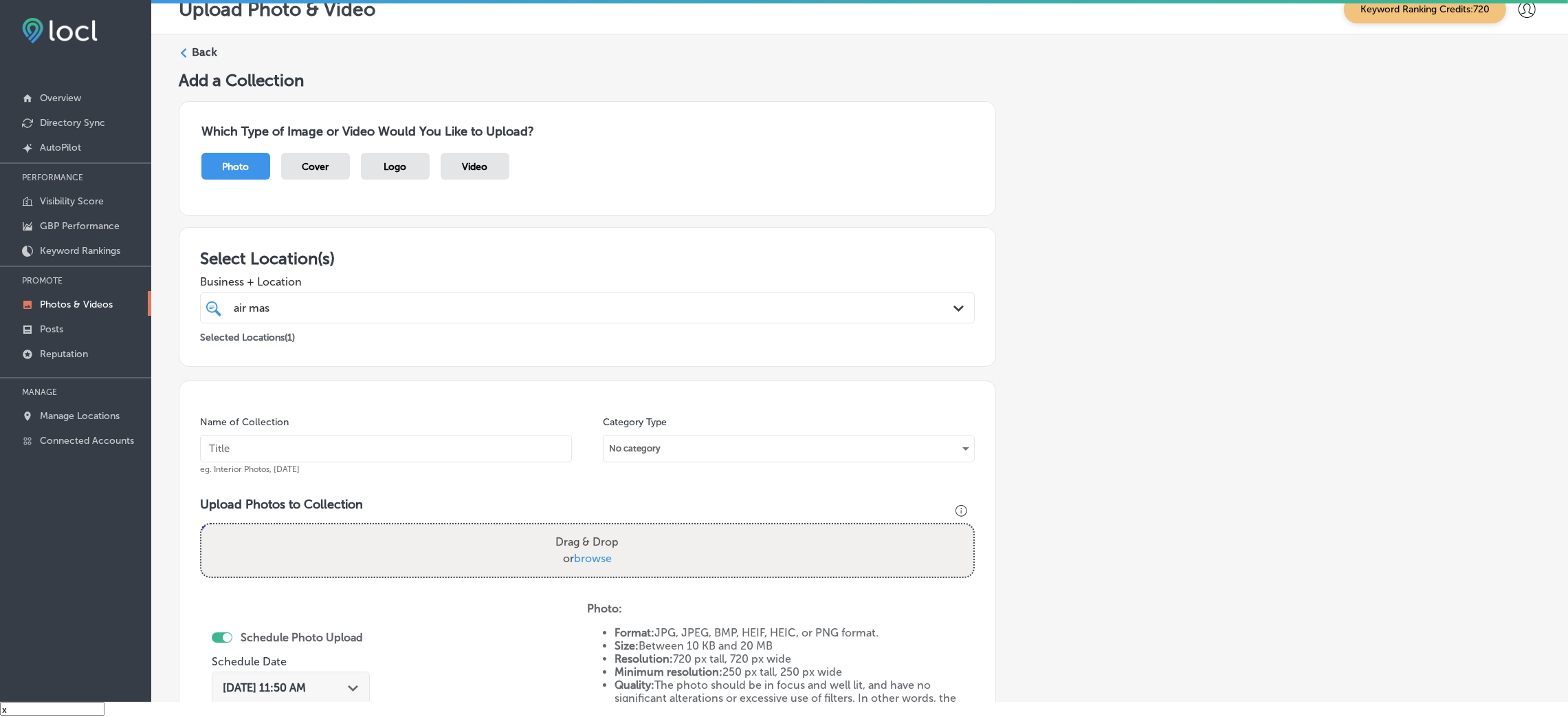
click at [188, 47] on div "Back" at bounding box center [859, 57] width 1362 height 26
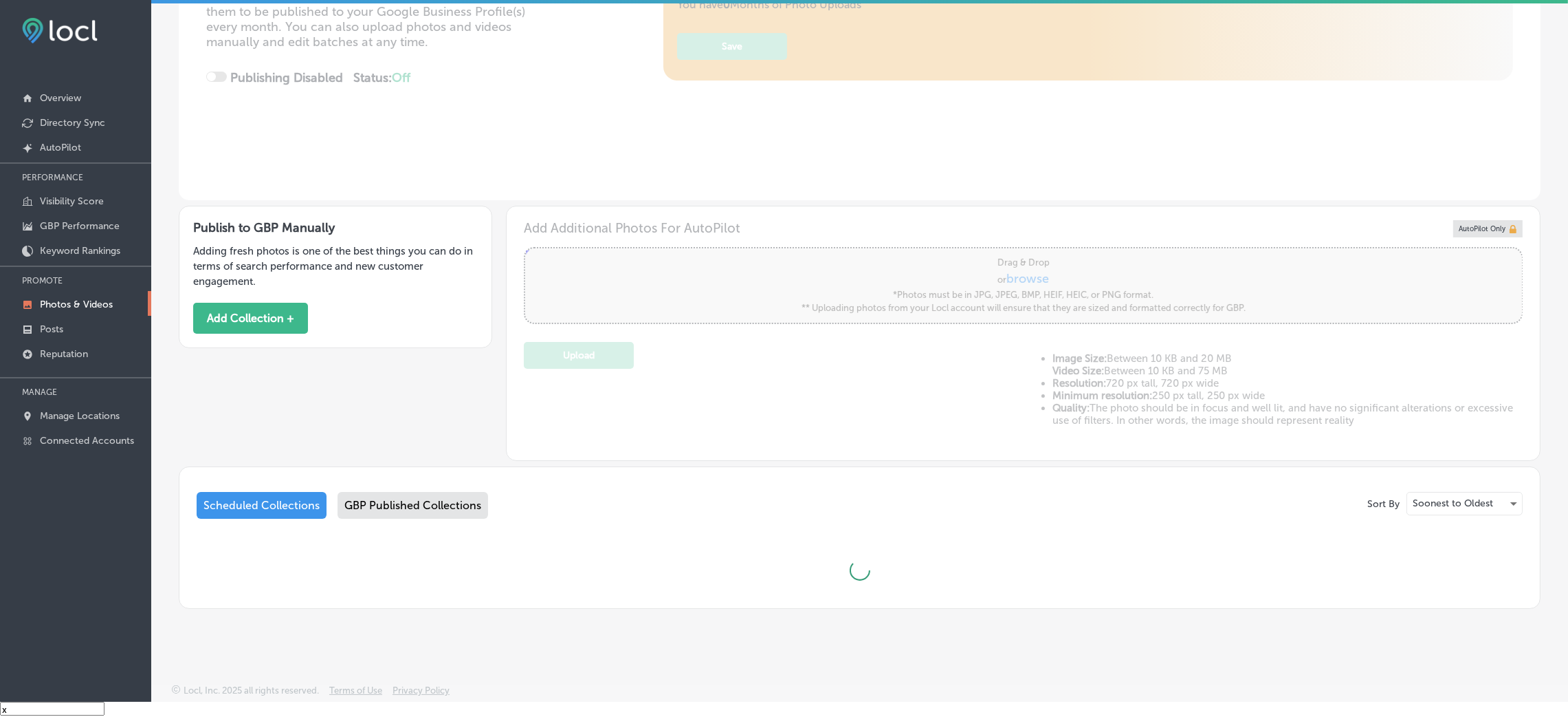
scroll to position [19, 0]
type input "5"
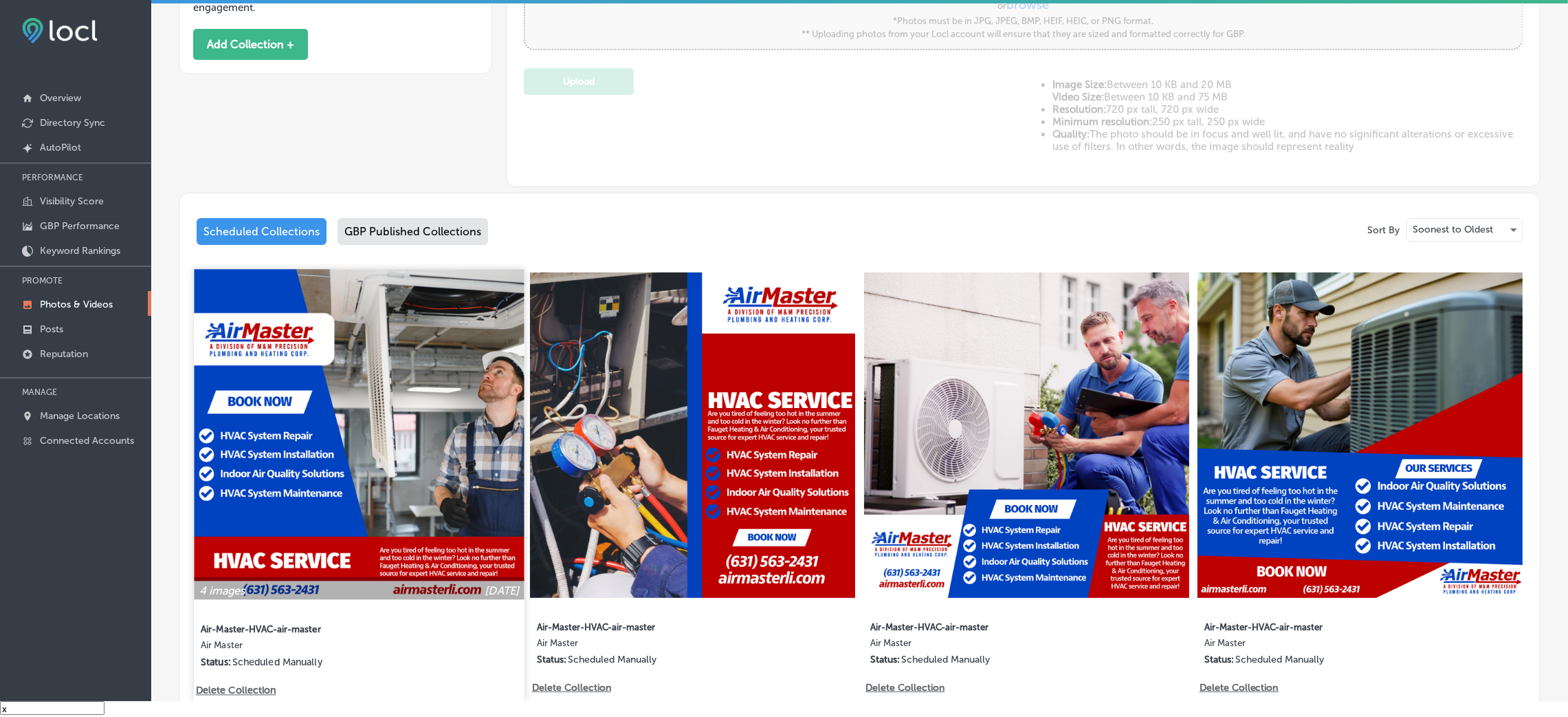
scroll to position [530, 0]
